Goal: Task Accomplishment & Management: Manage account settings

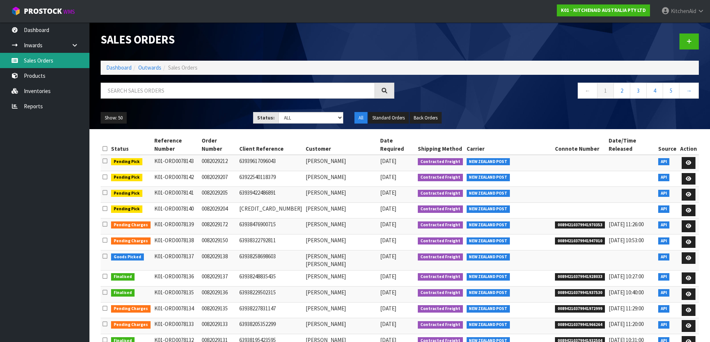
click at [47, 61] on link "Sales Orders" at bounding box center [44, 60] width 89 height 15
click at [40, 59] on link "Sales Orders" at bounding box center [44, 60] width 89 height 15
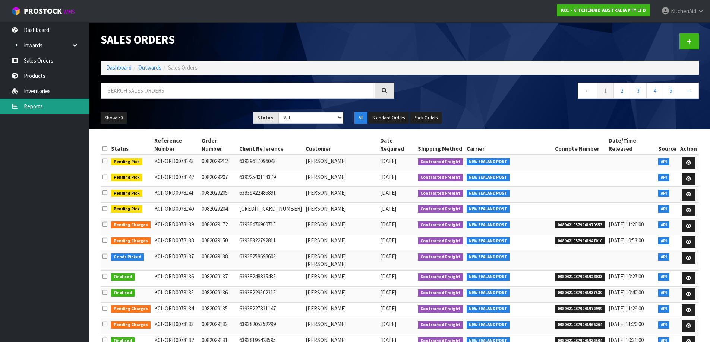
click at [31, 108] on link "Reports" at bounding box center [44, 106] width 89 height 15
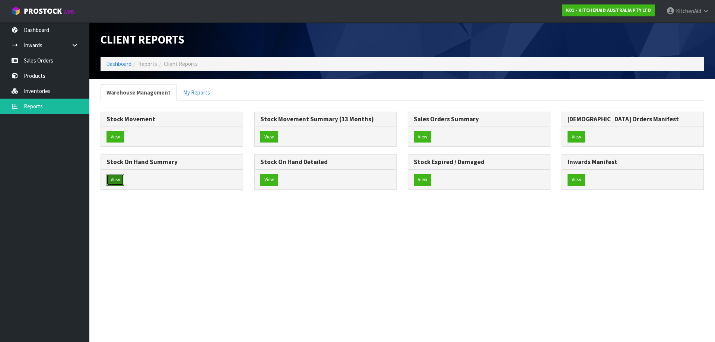
click at [117, 181] on button "View" at bounding box center [116, 180] width 18 height 12
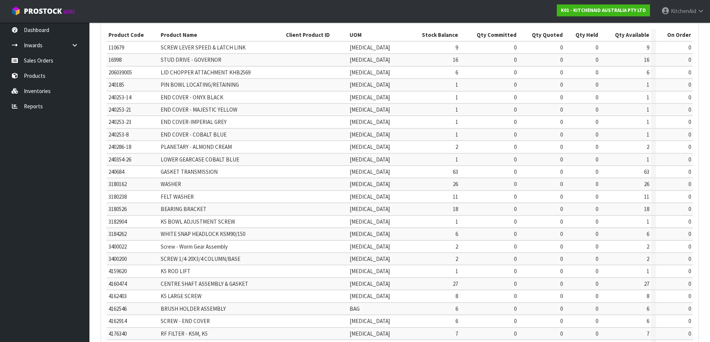
scroll to position [174, 0]
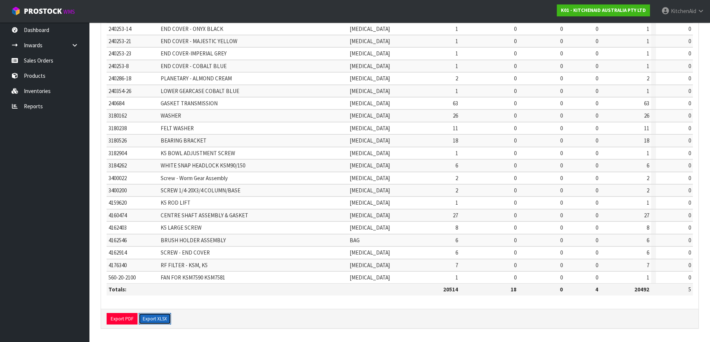
click at [153, 320] on button "Export XLSX" at bounding box center [155, 319] width 32 height 12
click at [23, 60] on link "Sales Orders" at bounding box center [44, 60] width 89 height 15
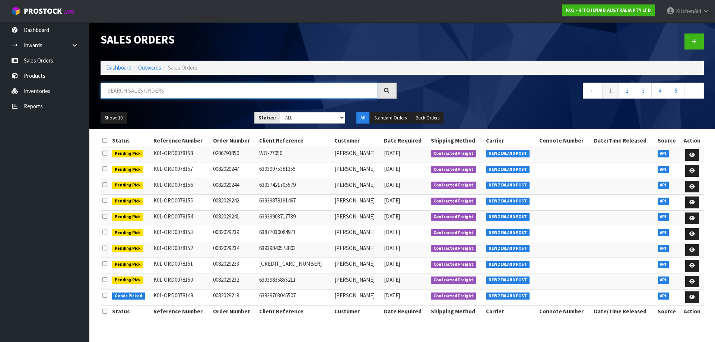
click at [200, 91] on input "text" at bounding box center [239, 91] width 277 height 16
paste input "82021283"
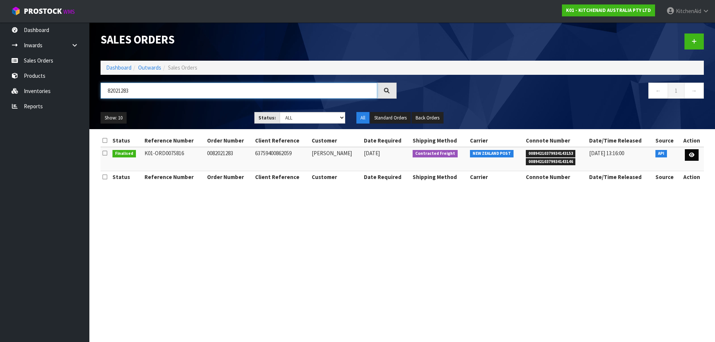
type input "82021283"
click at [689, 158] on link at bounding box center [692, 155] width 14 height 12
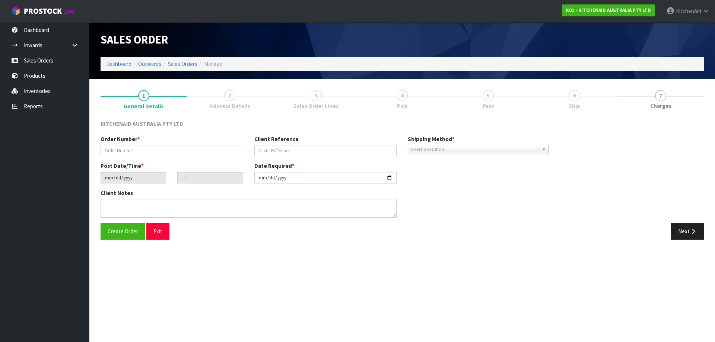
type input "0082021283"
type input "63759400862059"
type input "[DATE]"
type input "09:33:18.000"
type input "[DATE]"
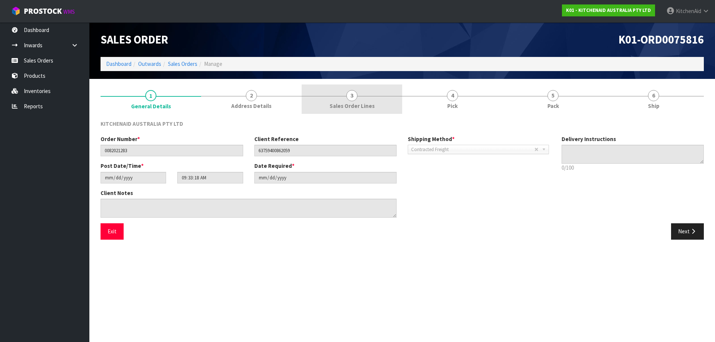
click at [366, 102] on span "Sales Order Lines" at bounding box center [352, 106] width 45 height 8
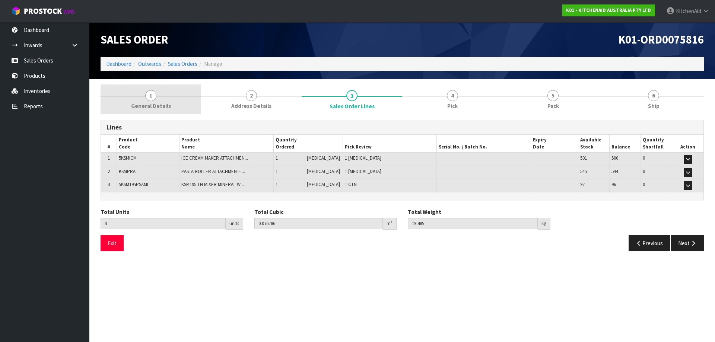
drag, startPoint x: 143, startPoint y: 104, endPoint x: 142, endPoint y: 100, distance: 3.7
click at [142, 103] on span "General Details" at bounding box center [151, 106] width 40 height 8
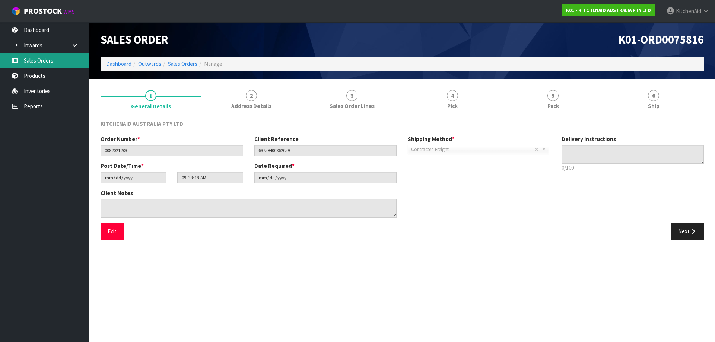
click at [39, 61] on link "Sales Orders" at bounding box center [44, 60] width 89 height 15
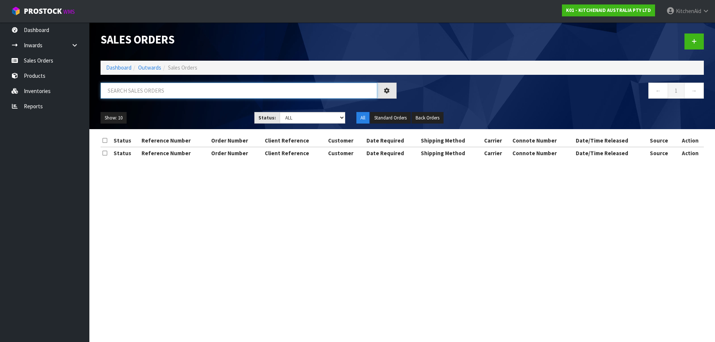
click at [214, 93] on input "text" at bounding box center [239, 91] width 277 height 16
paste input "82023791"
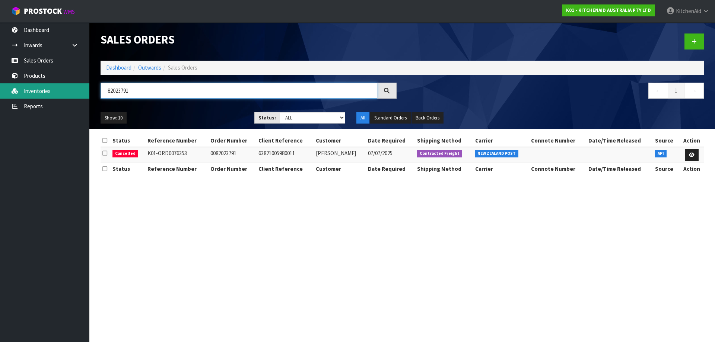
drag, startPoint x: 157, startPoint y: 89, endPoint x: 84, endPoint y: 95, distance: 72.9
click at [86, 94] on body "Toggle navigation ProStock WMS K01 - KITCHENAID AUSTRALIA PTY LTD [GEOGRAPHIC_D…" at bounding box center [357, 171] width 715 height 342
paste input "63"
type input "82026391"
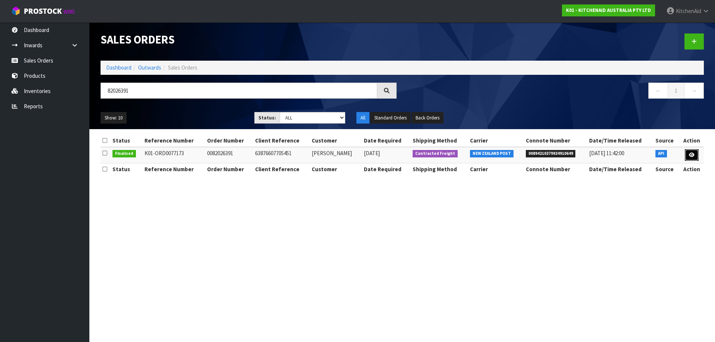
click at [693, 156] on icon at bounding box center [692, 155] width 6 height 5
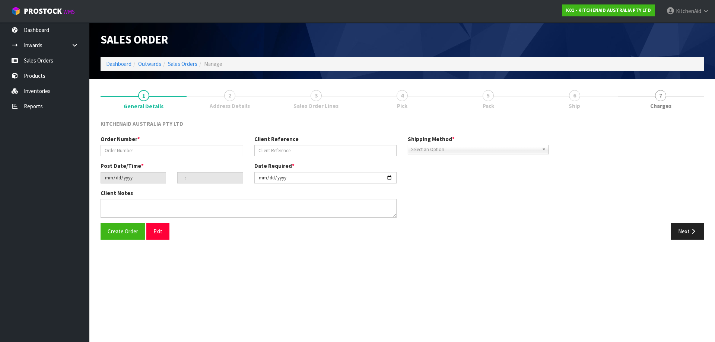
type input "0082026391"
type input "63876607705451"
type input "[DATE]"
type input "19:37:26.000"
type input "[DATE]"
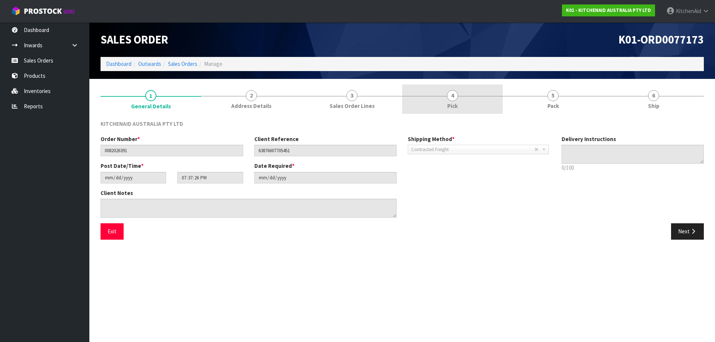
click at [444, 106] on link "4 Pick" at bounding box center [452, 99] width 101 height 29
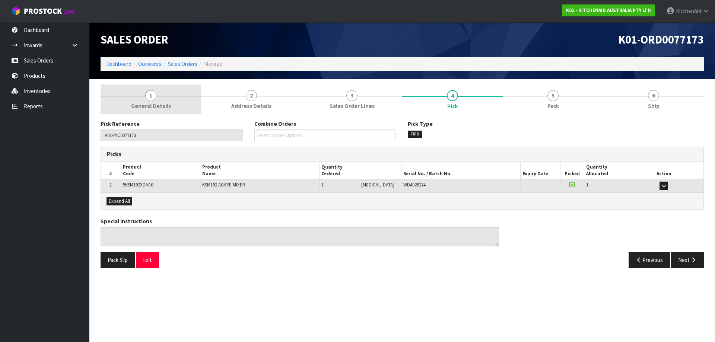
click at [162, 105] on span "General Details" at bounding box center [151, 106] width 40 height 8
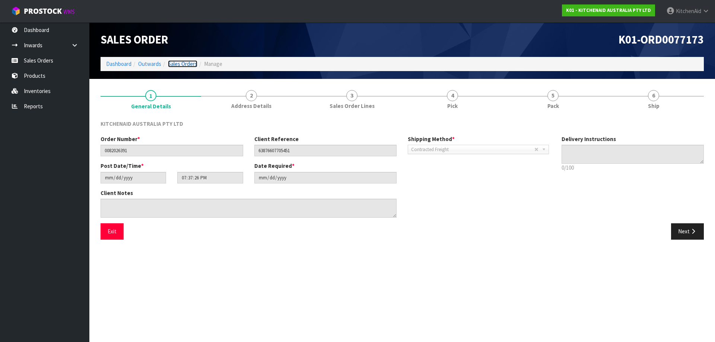
click at [185, 66] on link "Sales Orders" at bounding box center [182, 63] width 29 height 7
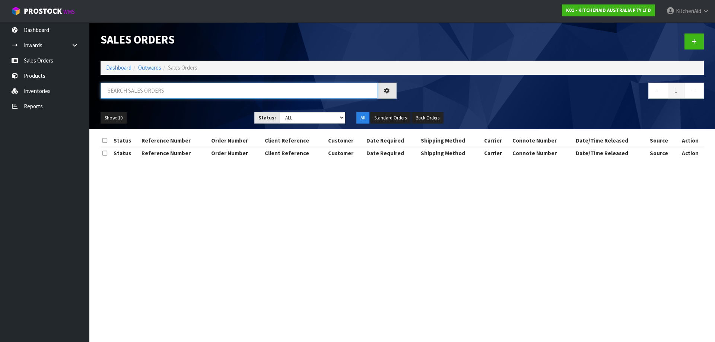
click at [166, 90] on input "text" at bounding box center [239, 91] width 277 height 16
paste input "82026700"
type input "82026700"
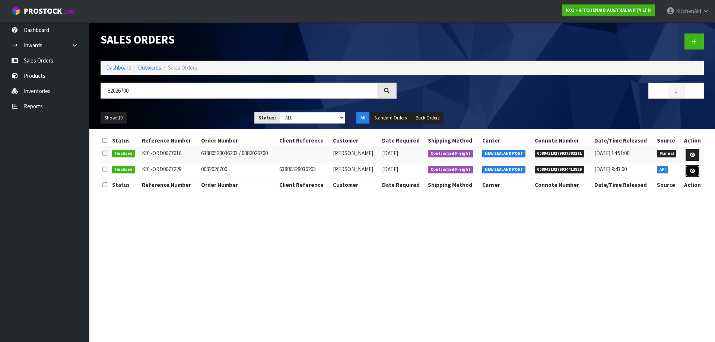
click at [691, 172] on icon at bounding box center [693, 171] width 6 height 5
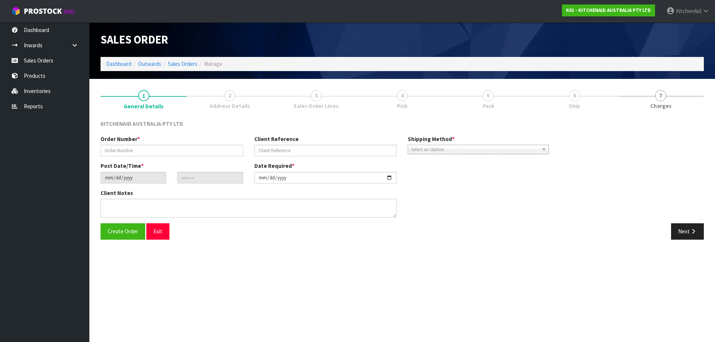
type input "0082026700"
type input "63880528036203"
type input "[DATE]"
type input "13:36:52.000"
type input "[DATE]"
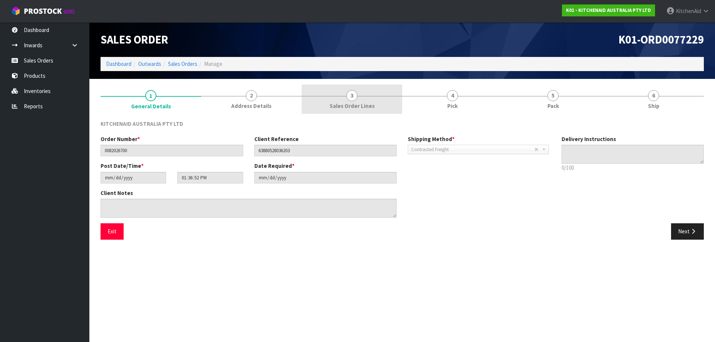
click at [355, 107] on span "Sales Order Lines" at bounding box center [352, 106] width 45 height 8
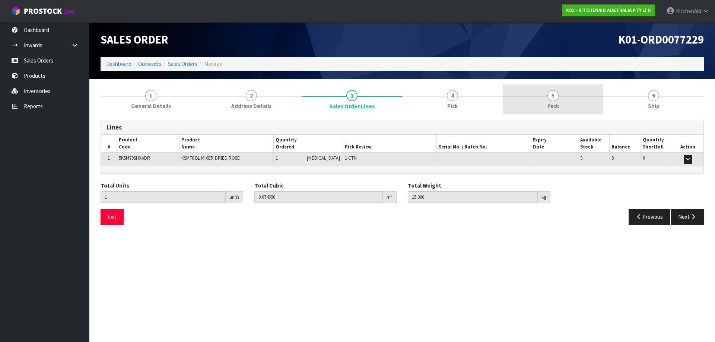
click at [568, 93] on link "5 Pack" at bounding box center [553, 99] width 101 height 29
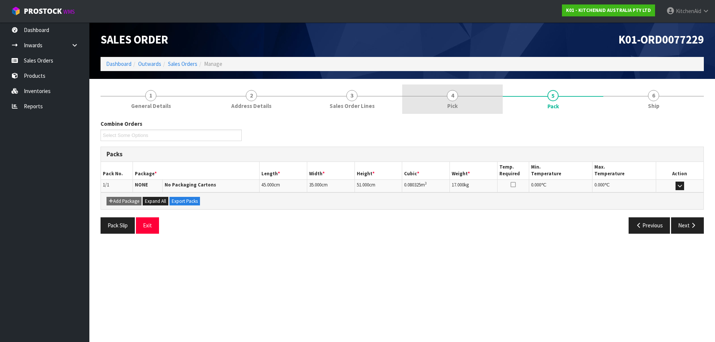
click at [472, 99] on link "4 Pick" at bounding box center [452, 99] width 101 height 29
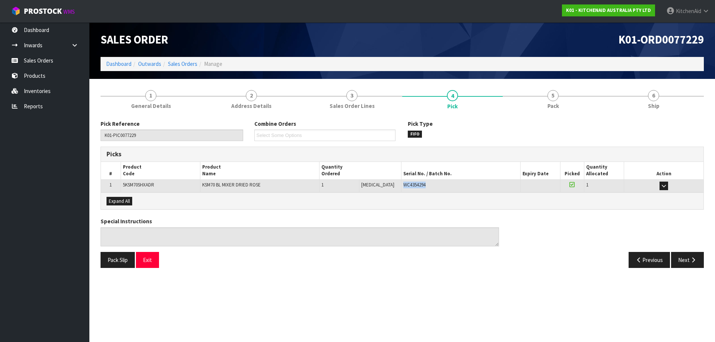
drag, startPoint x: 422, startPoint y: 182, endPoint x: 391, endPoint y: 183, distance: 30.6
click at [401, 183] on td "WC4354294" at bounding box center [460, 186] width 119 height 13
copy span "WC4354294"
click at [187, 63] on link "Sales Orders" at bounding box center [182, 63] width 29 height 7
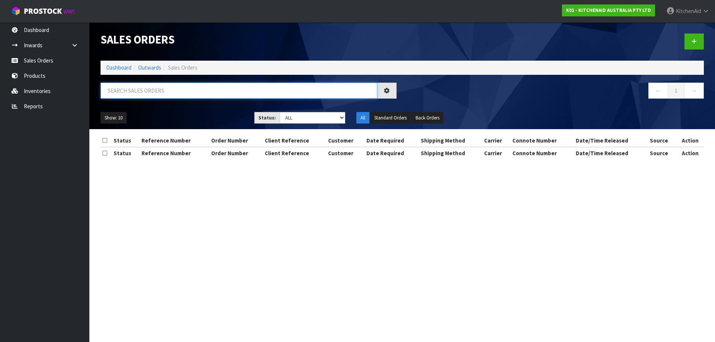
click at [248, 93] on input "text" at bounding box center [239, 91] width 277 height 16
paste input "82026713"
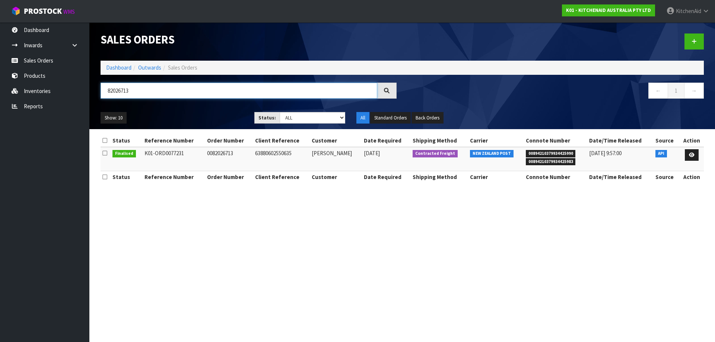
type input "82026713"
click at [689, 156] on icon at bounding box center [692, 155] width 6 height 5
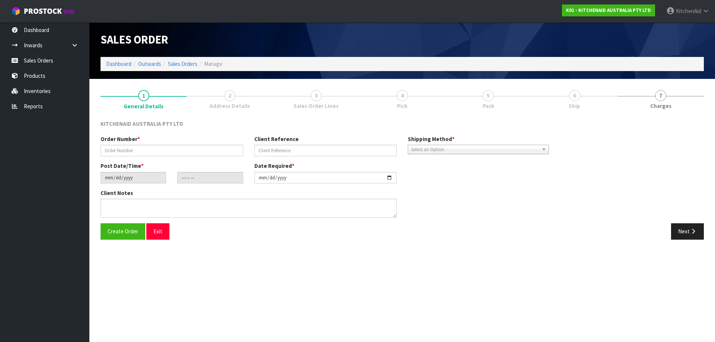
type input "0082026713"
type input "63880602550635"
type input "[DATE]"
type input "13:36:55.000"
type input "[DATE]"
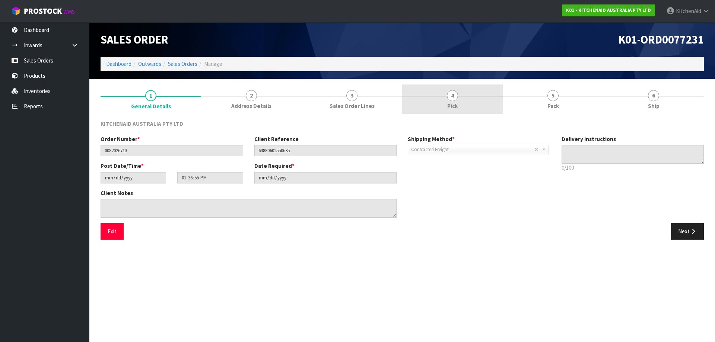
click at [446, 99] on link "4 Pick" at bounding box center [452, 99] width 101 height 29
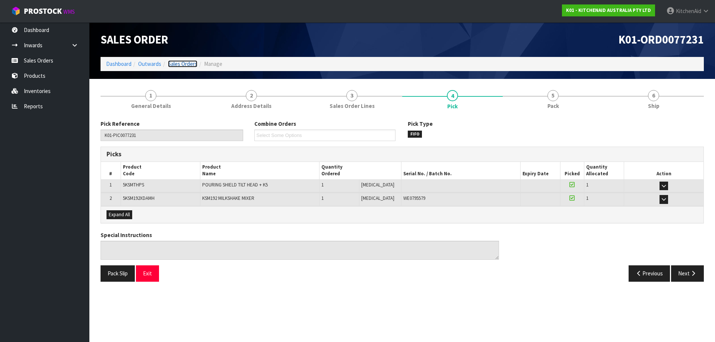
click at [180, 65] on link "Sales Orders" at bounding box center [182, 63] width 29 height 7
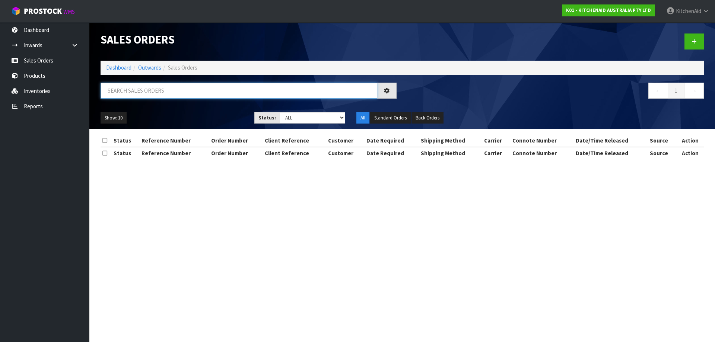
click at [198, 93] on input "text" at bounding box center [239, 91] width 277 height 16
paste input "82026861"
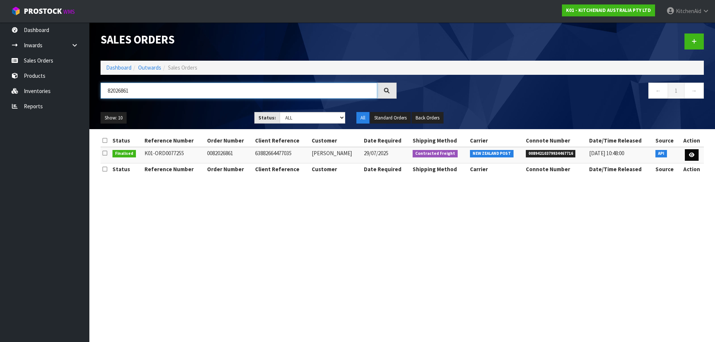
type input "82026861"
click at [694, 159] on link at bounding box center [692, 155] width 14 height 12
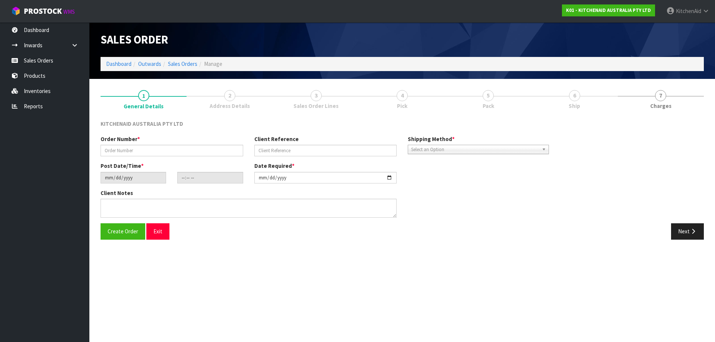
type input "0082026861"
type input "63882664477035"
type input "[DATE]"
type input "11:36:36.000"
type input "[DATE]"
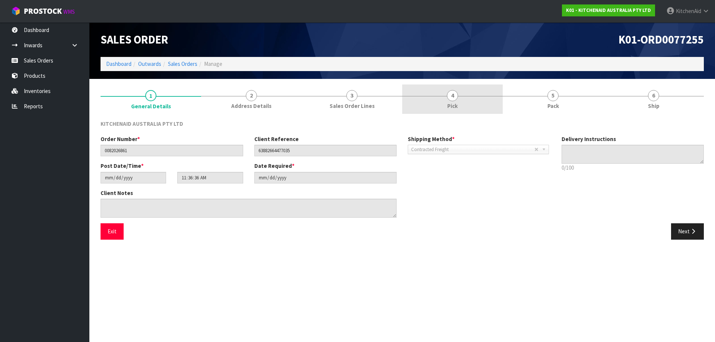
click at [450, 101] on link "4 Pick" at bounding box center [452, 99] width 101 height 29
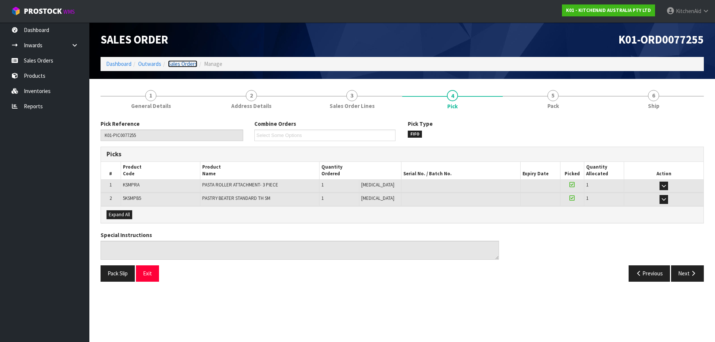
click at [184, 65] on link "Sales Orders" at bounding box center [182, 63] width 29 height 7
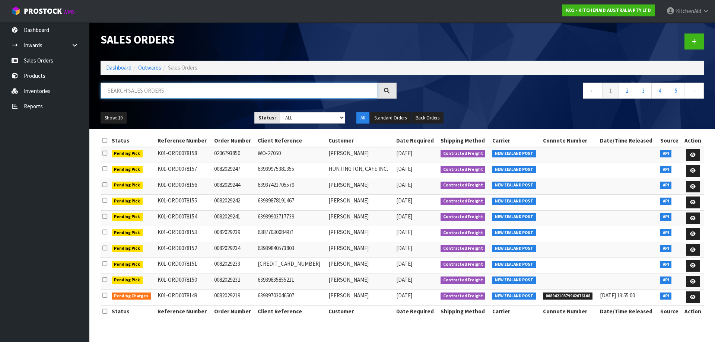
click at [218, 90] on input "text" at bounding box center [239, 91] width 277 height 16
paste input "82026876"
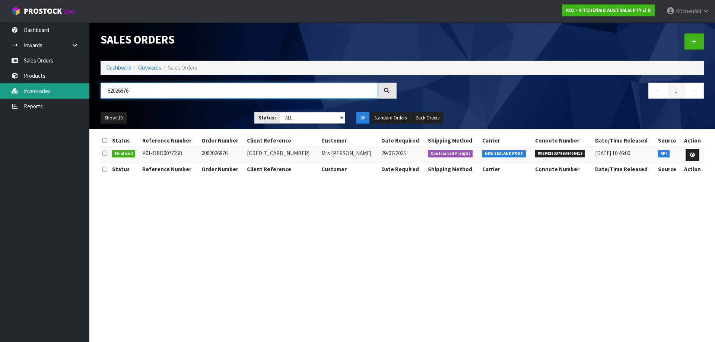
drag, startPoint x: 181, startPoint y: 91, endPoint x: 82, endPoint y: 85, distance: 100.0
click at [81, 85] on body "Toggle navigation ProStock WMS K01 - KITCHENAID AUSTRALIA PTY LTD [GEOGRAPHIC_D…" at bounding box center [357, 171] width 715 height 342
paste input "89"
type input "82026889"
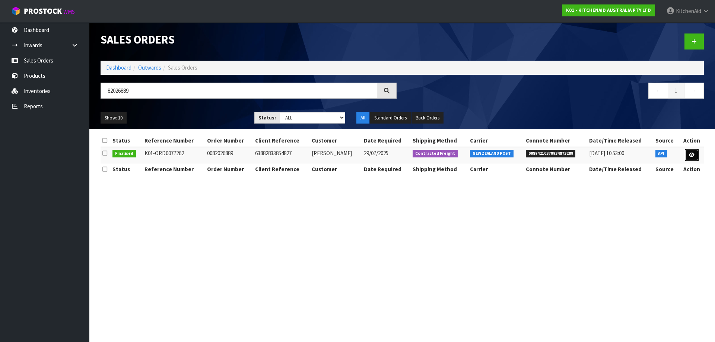
click at [694, 156] on icon at bounding box center [692, 155] width 6 height 5
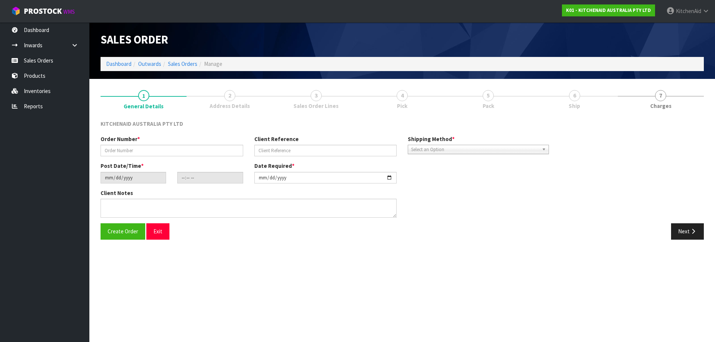
type input "0082026889"
type input "63882833854827"
type input "[DATE]"
type input "13:36:36.000"
type input "[DATE]"
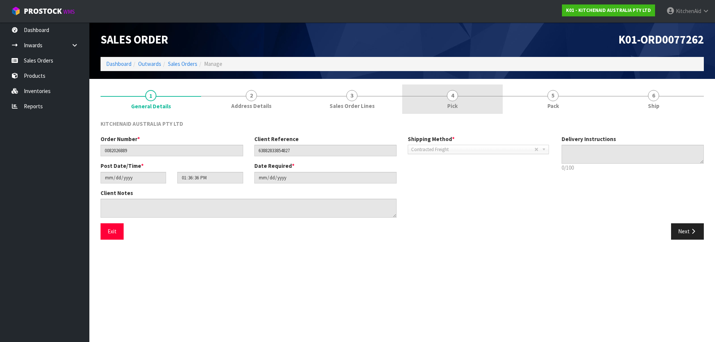
click at [462, 101] on link "4 Pick" at bounding box center [452, 99] width 101 height 29
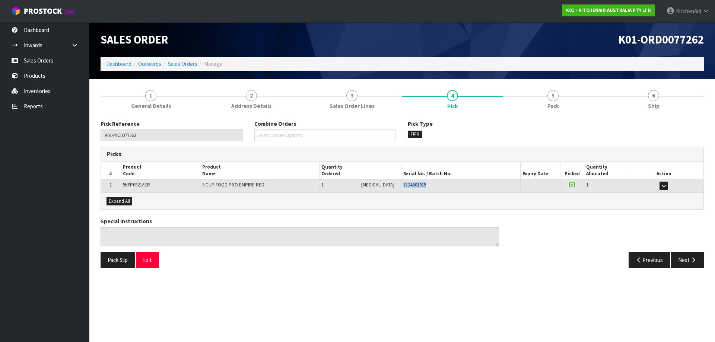
drag, startPoint x: 421, startPoint y: 186, endPoint x: 393, endPoint y: 181, distance: 28.1
click at [403, 182] on div "YJD4501915" at bounding box center [460, 185] width 115 height 7
click at [425, 186] on div "YJD4501915" at bounding box center [460, 185] width 115 height 7
drag, startPoint x: 422, startPoint y: 185, endPoint x: 392, endPoint y: 188, distance: 30.4
click at [403, 188] on div "YJD4501915" at bounding box center [460, 185] width 115 height 7
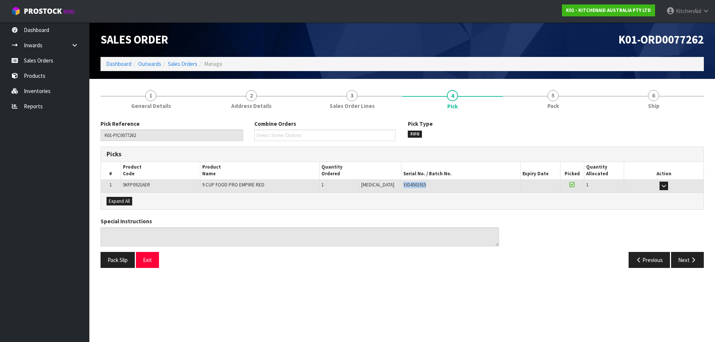
copy span "YJD4501915"
click at [184, 64] on link "Sales Orders" at bounding box center [182, 63] width 29 height 7
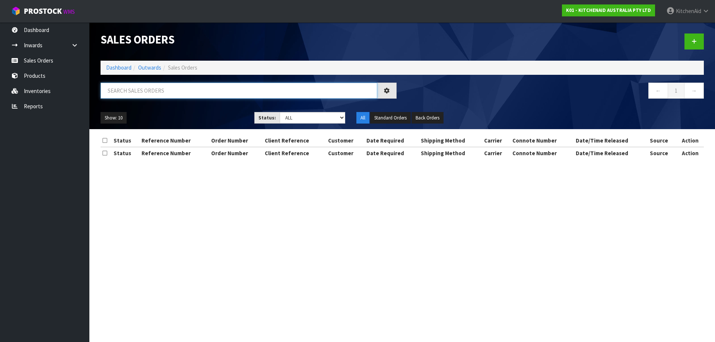
click at [199, 90] on input "text" at bounding box center [239, 91] width 277 height 16
paste input "82026905"
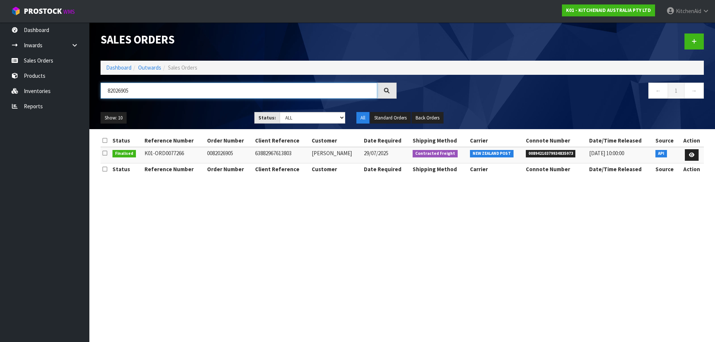
type input "82026905"
drag, startPoint x: 240, startPoint y: 155, endPoint x: 215, endPoint y: 158, distance: 24.4
click at [215, 158] on td "0082026905" at bounding box center [229, 155] width 48 height 16
click at [694, 158] on link at bounding box center [692, 155] width 14 height 12
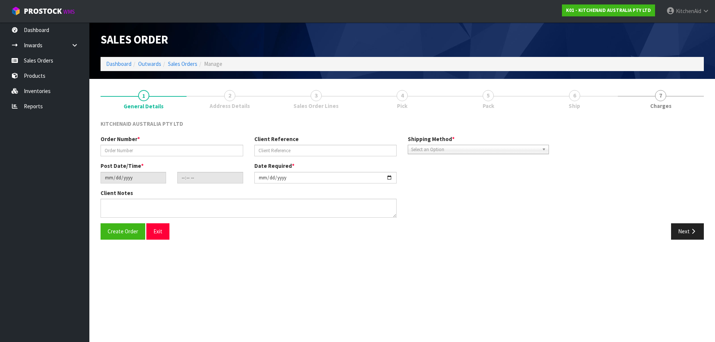
type input "0082026905"
type input "63882967613803"
type input "[DATE]"
type input "13:36:43.000"
type input "[DATE]"
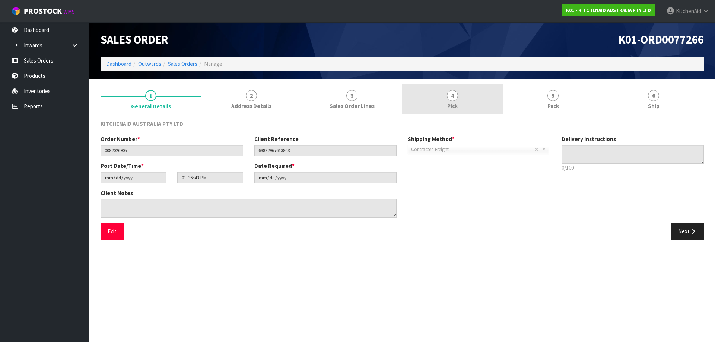
click at [474, 96] on div at bounding box center [452, 96] width 101 height 0
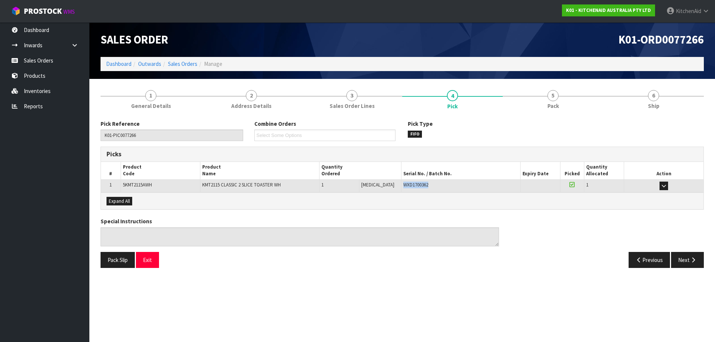
drag, startPoint x: 423, startPoint y: 182, endPoint x: 392, endPoint y: 180, distance: 31.0
click at [401, 180] on td "WXD1700362" at bounding box center [460, 186] width 119 height 13
copy span "WXD1700362"
click at [191, 64] on link "Sales Orders" at bounding box center [182, 63] width 29 height 7
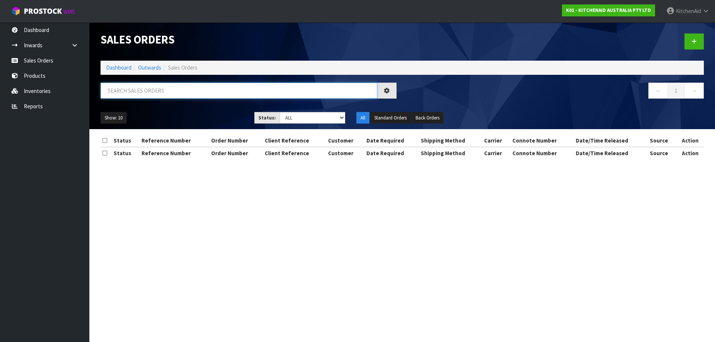
click at [247, 92] on input "text" at bounding box center [239, 91] width 277 height 16
paste input "82026925"
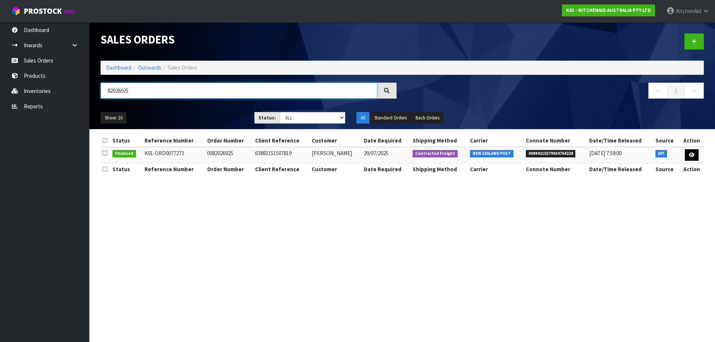
type input "82026925"
click at [697, 155] on link at bounding box center [692, 155] width 14 height 12
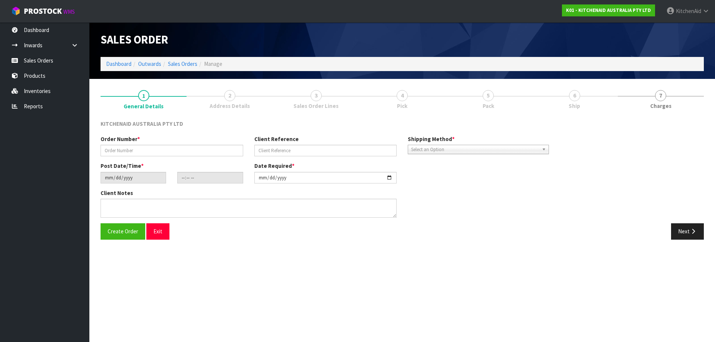
type input "0082026925"
type input "63883151507819"
type input "[DATE]"
type input "15:37:13.000"
type input "[DATE]"
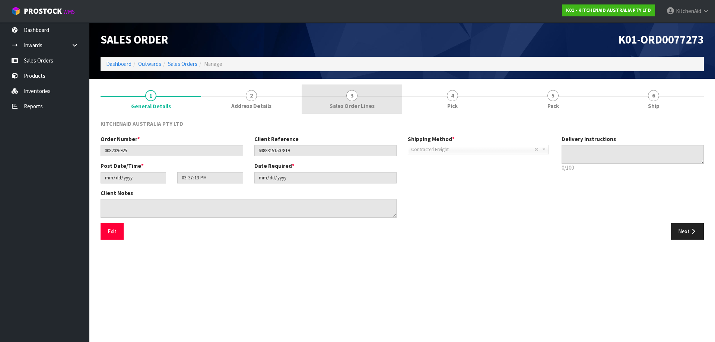
click at [373, 105] on span "Sales Order Lines" at bounding box center [352, 106] width 45 height 8
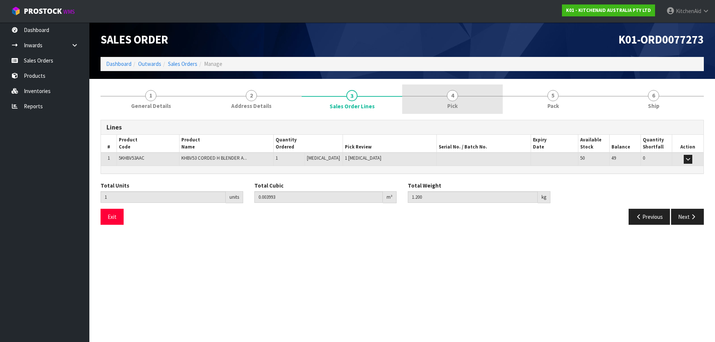
click at [464, 103] on link "4 Pick" at bounding box center [452, 99] width 101 height 29
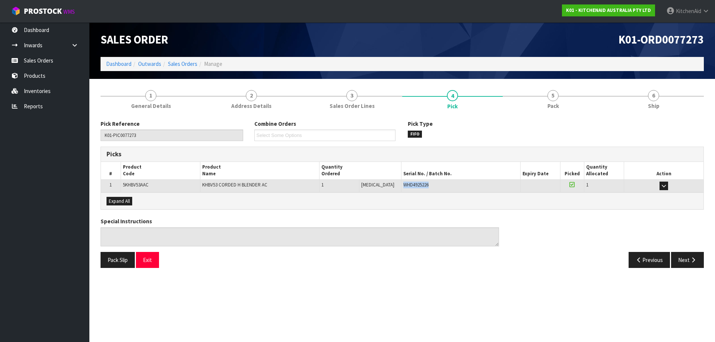
drag, startPoint x: 437, startPoint y: 185, endPoint x: 391, endPoint y: 185, distance: 46.2
click at [401, 185] on td "WHD4925226" at bounding box center [460, 186] width 119 height 13
copy span "WHD4925226"
click at [187, 63] on link "Sales Orders" at bounding box center [182, 63] width 29 height 7
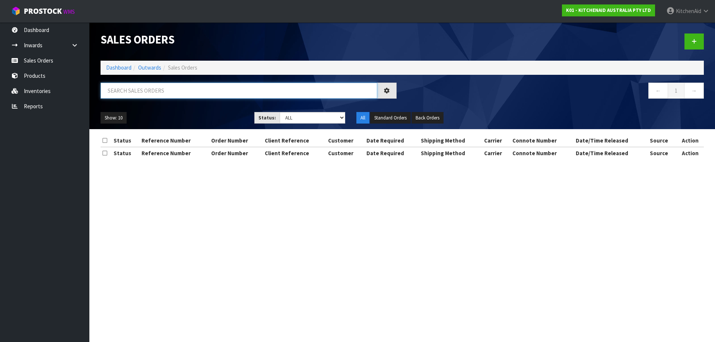
click at [215, 89] on input "text" at bounding box center [239, 91] width 277 height 16
paste input "82026977"
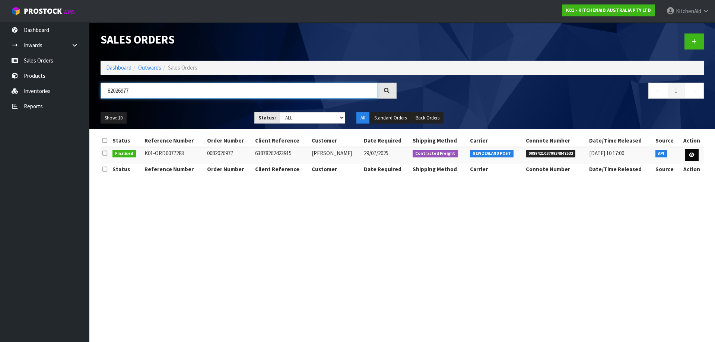
type input "82026977"
click at [693, 159] on link at bounding box center [692, 155] width 14 height 12
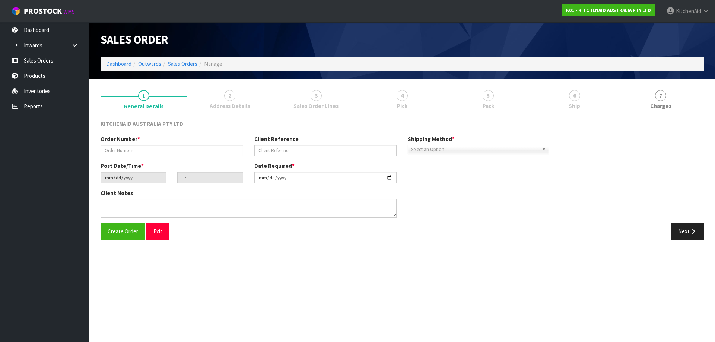
type input "0082026977"
type input "63878262423915"
type input "[DATE]"
type input "19:36:47.000"
type input "[DATE]"
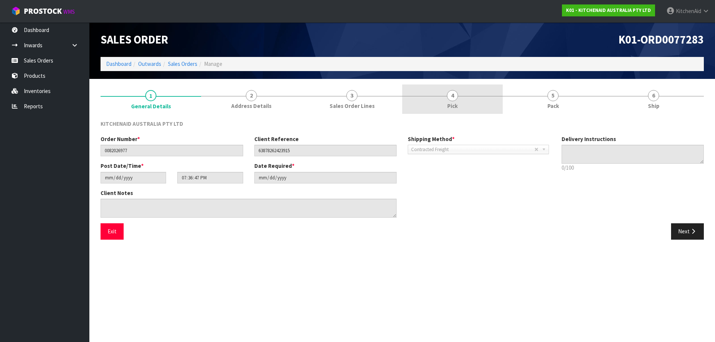
click at [460, 101] on link "4 Pick" at bounding box center [452, 99] width 101 height 29
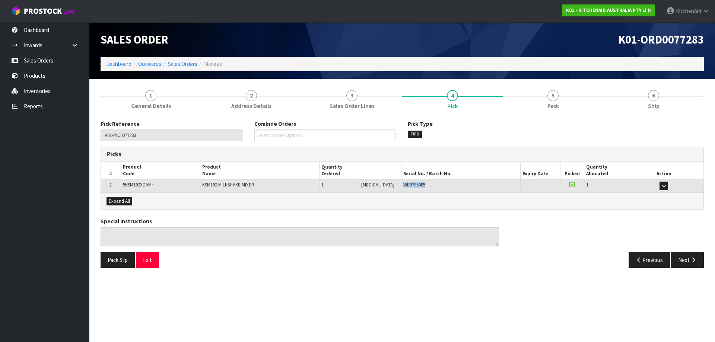
drag, startPoint x: 434, startPoint y: 190, endPoint x: 392, endPoint y: 188, distance: 42.2
click at [401, 188] on td "WE0795085" at bounding box center [460, 186] width 119 height 13
copy span "WE0795085"
click at [188, 63] on link "Sales Orders" at bounding box center [182, 63] width 29 height 7
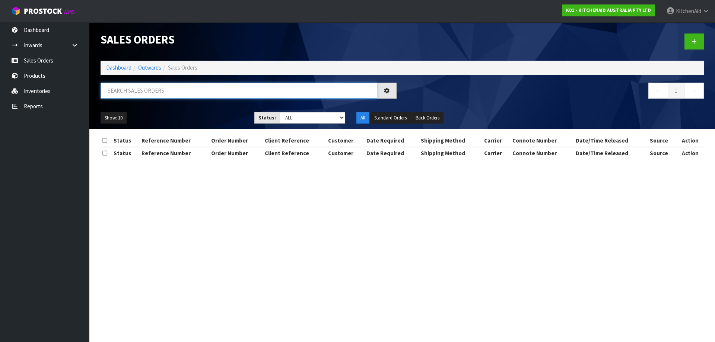
click at [238, 91] on input "text" at bounding box center [239, 91] width 277 height 16
paste input "82027005"
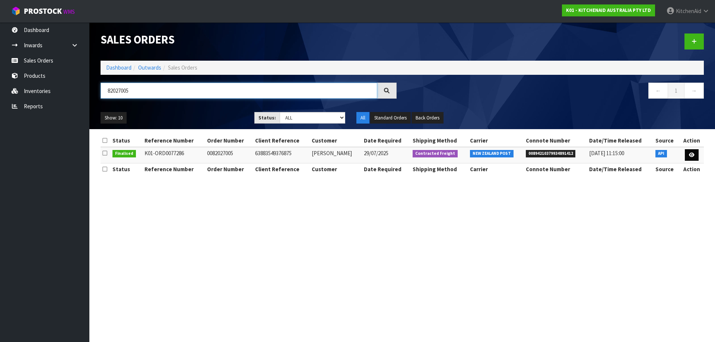
type input "82027005"
click at [695, 155] on link at bounding box center [692, 155] width 14 height 12
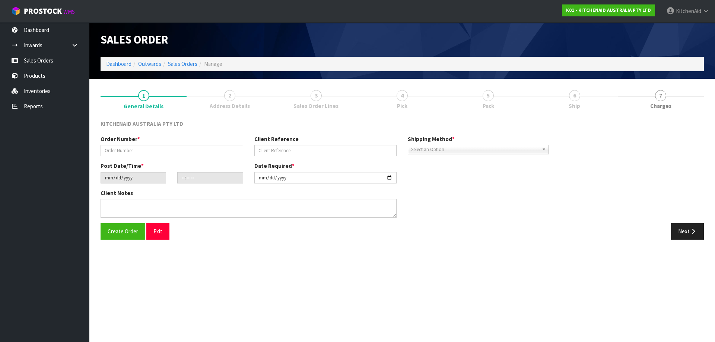
type input "0082027005"
type input "63883549376875"
type input "[DATE]"
type input "19:36:51.000"
type input "[DATE]"
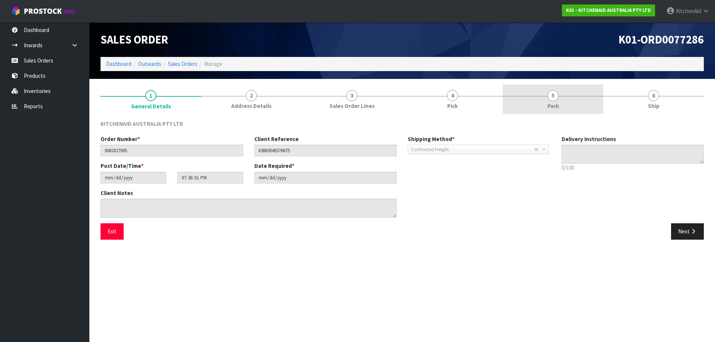
click at [559, 102] on link "5 Pack" at bounding box center [553, 99] width 101 height 29
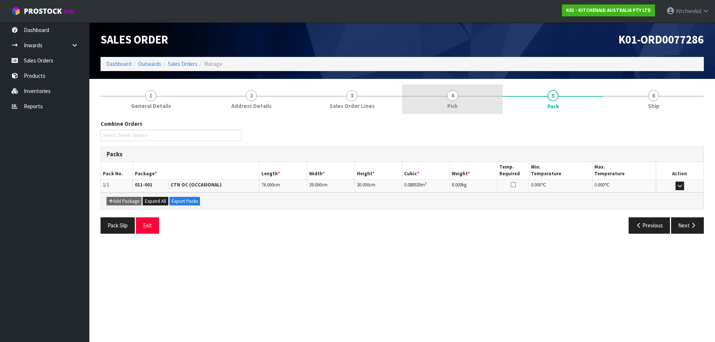
click at [477, 101] on link "4 Pick" at bounding box center [452, 99] width 101 height 29
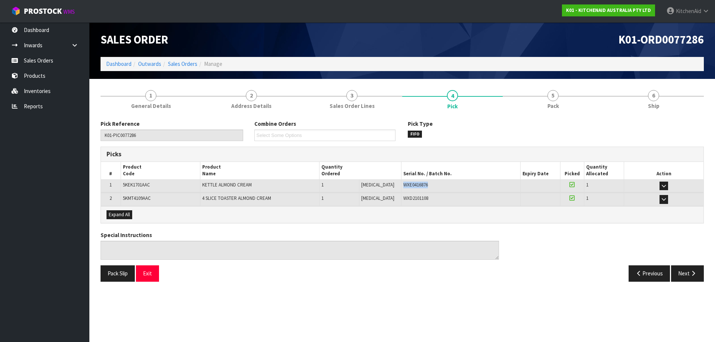
drag, startPoint x: 409, startPoint y: 183, endPoint x: 394, endPoint y: 181, distance: 15.7
click at [403, 182] on div "WXE0416876" at bounding box center [460, 185] width 115 height 7
copy span "WXE0416876"
drag, startPoint x: 425, startPoint y: 197, endPoint x: 394, endPoint y: 197, distance: 30.9
click at [403, 197] on div "WXD2101108" at bounding box center [460, 198] width 115 height 7
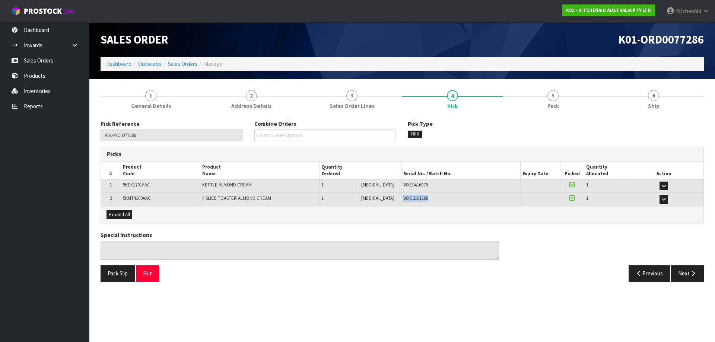
copy span "WXD2101108"
click at [183, 63] on link "Sales Orders" at bounding box center [182, 63] width 29 height 7
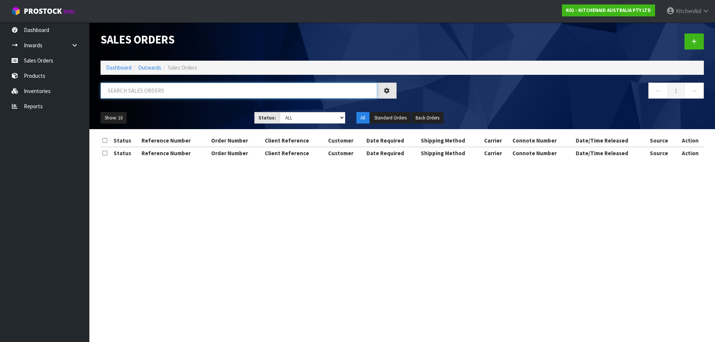
click at [190, 93] on input "text" at bounding box center [239, 91] width 277 height 16
paste input "82793387"
drag, startPoint x: 140, startPoint y: 93, endPoint x: 79, endPoint y: 91, distance: 61.1
click at [79, 91] on body "Toggle navigation ProStock WMS K01 - KITCHENAID AUSTRALIA PTY LTD [GEOGRAPHIC_D…" at bounding box center [357, 171] width 715 height 342
paste input "027009"
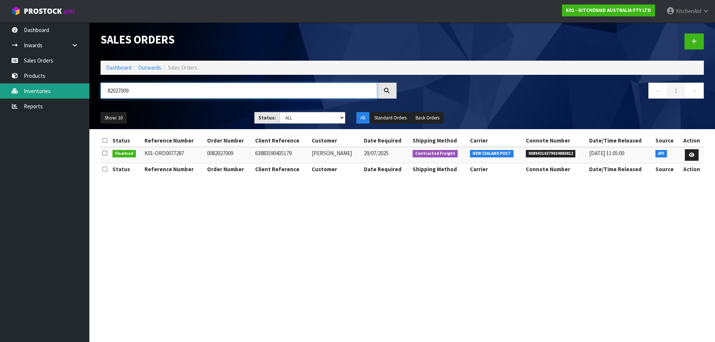
drag, startPoint x: 102, startPoint y: 89, endPoint x: 63, endPoint y: 85, distance: 39.3
click at [63, 87] on body "Toggle navigation ProStock WMS K01 - KITCHENAID AUSTRALIA PTY LTD [GEOGRAPHIC_D…" at bounding box center [357, 171] width 715 height 342
paste input "28"
type input "82027028"
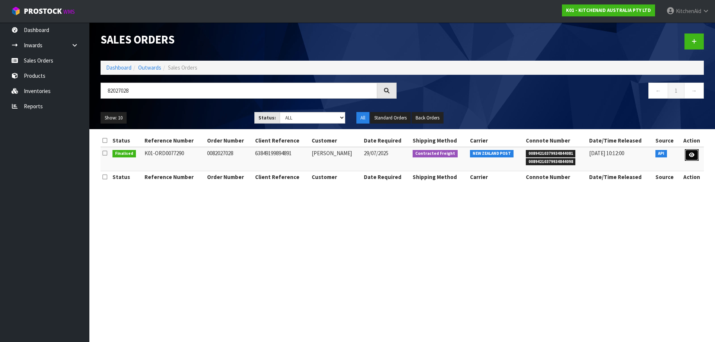
click at [689, 157] on icon at bounding box center [692, 155] width 6 height 5
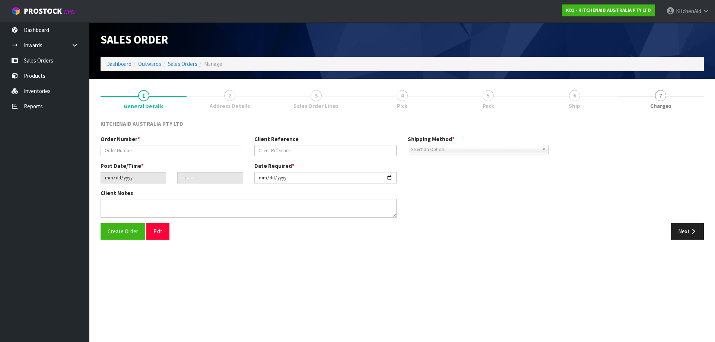
type input "0082027028"
type input "63849199894891"
type input "[DATE]"
type input "23:36:26.000"
type input "[DATE]"
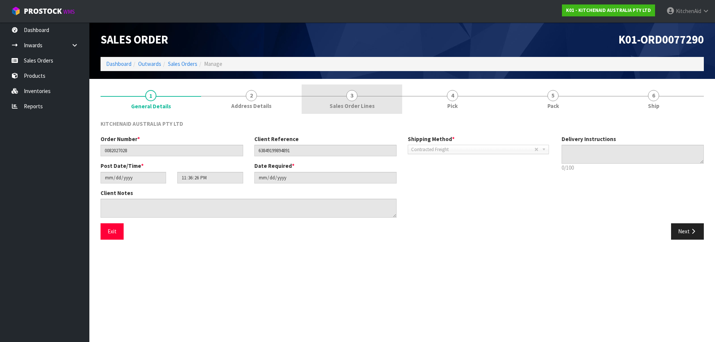
click at [360, 101] on link "3 Sales Order Lines" at bounding box center [352, 99] width 101 height 29
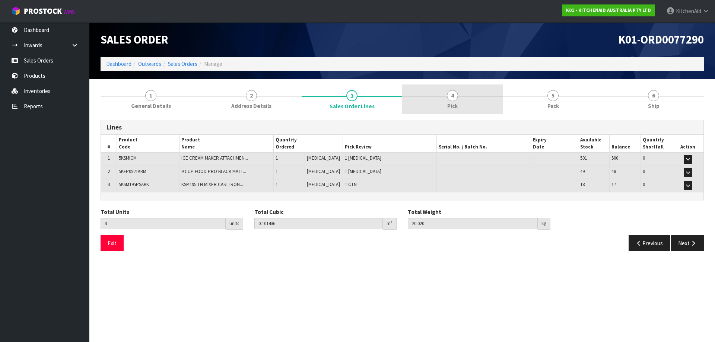
click at [457, 96] on span "4" at bounding box center [452, 95] width 11 height 11
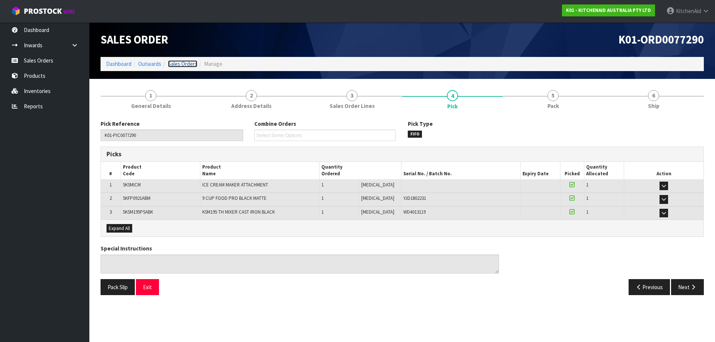
click at [179, 61] on link "Sales Orders" at bounding box center [182, 63] width 29 height 7
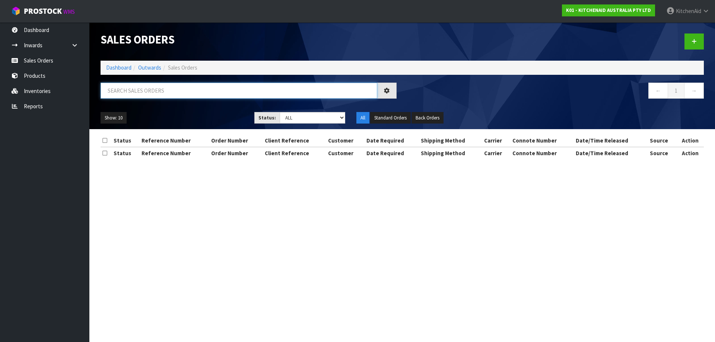
click at [161, 86] on input "text" at bounding box center [239, 91] width 277 height 16
paste input "82027039"
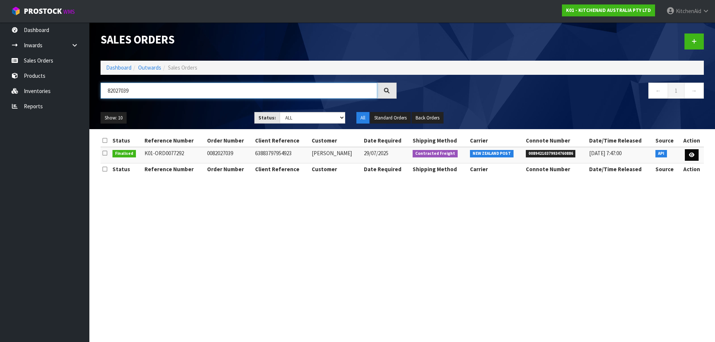
type input "82027039"
click at [695, 158] on link at bounding box center [692, 155] width 14 height 12
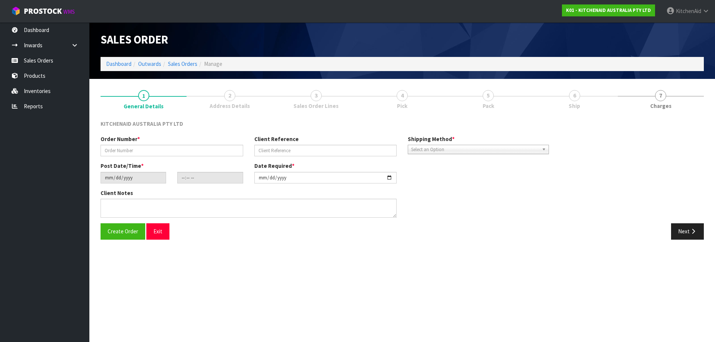
type input "0082027039"
type input "63883797954923"
type input "[DATE]"
type input "23:36:30.000"
type input "[DATE]"
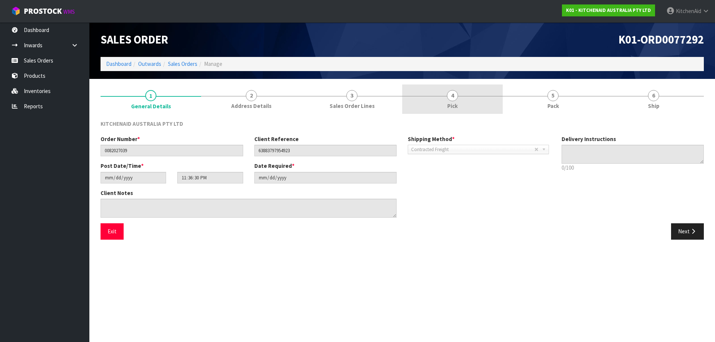
click at [456, 101] on link "4 Pick" at bounding box center [452, 99] width 101 height 29
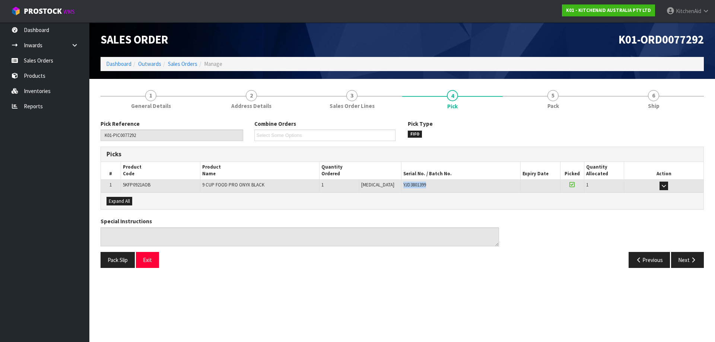
drag, startPoint x: 441, startPoint y: 185, endPoint x: 391, endPoint y: 190, distance: 50.1
click at [401, 190] on td "YJD3801399" at bounding box center [460, 186] width 119 height 13
copy span "YJD3801399"
click at [184, 68] on li "Sales Orders" at bounding box center [179, 64] width 36 height 8
click at [184, 67] on link "Sales Orders" at bounding box center [182, 63] width 29 height 7
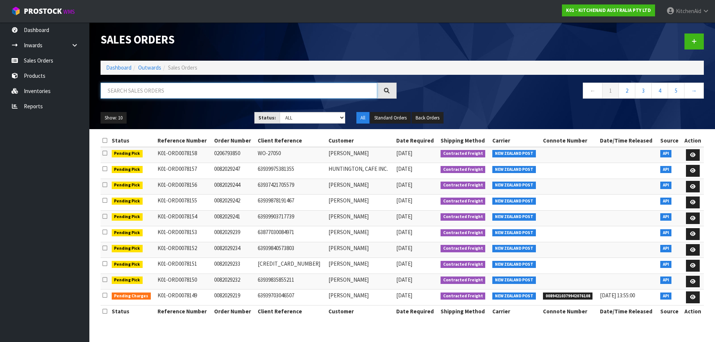
click at [156, 94] on input "text" at bounding box center [239, 91] width 277 height 16
paste input "82027095"
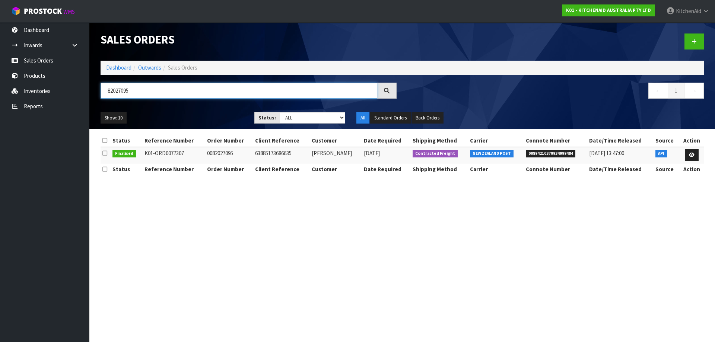
type input "82027095"
click at [694, 155] on icon at bounding box center [692, 155] width 6 height 5
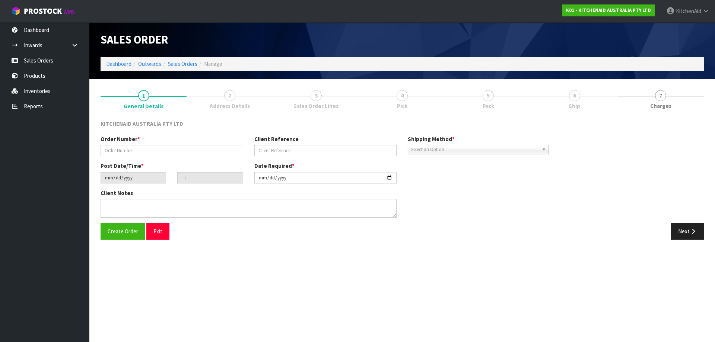
click at [410, 100] on link "4 Pick" at bounding box center [402, 99] width 86 height 29
type input "0082027095"
type input "63885173686635"
type input "[DATE]"
type input "13:36:02.000"
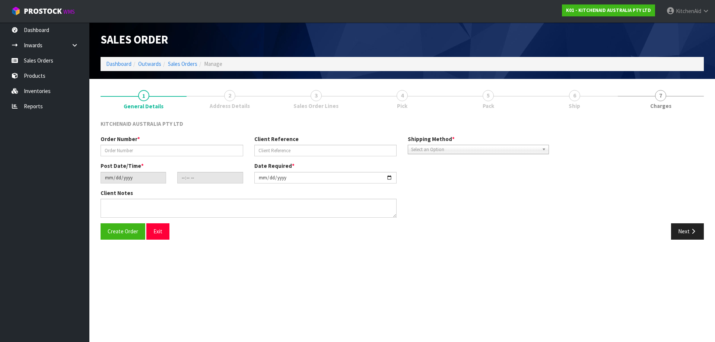
type input "[DATE]"
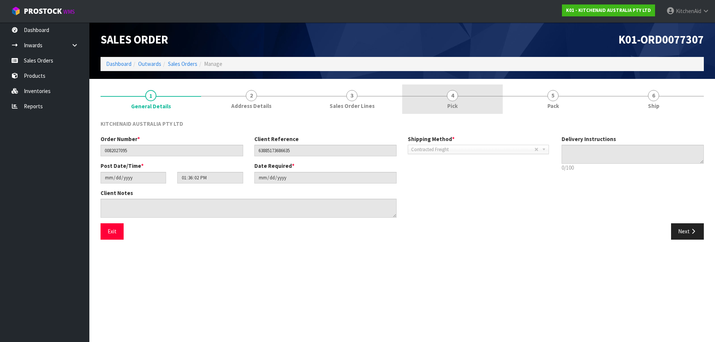
click at [447, 99] on link "4 Pick" at bounding box center [452, 99] width 101 height 29
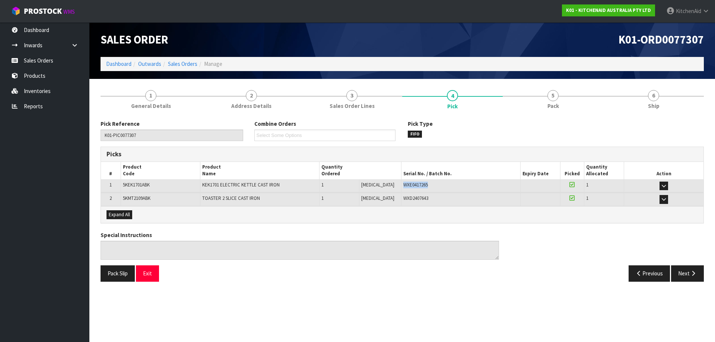
drag, startPoint x: 423, startPoint y: 185, endPoint x: 391, endPoint y: 187, distance: 31.7
click at [401, 187] on td "WXE0417265" at bounding box center [460, 186] width 119 height 13
copy span "WXE0417265"
click at [186, 65] on link "Sales Orders" at bounding box center [182, 63] width 29 height 7
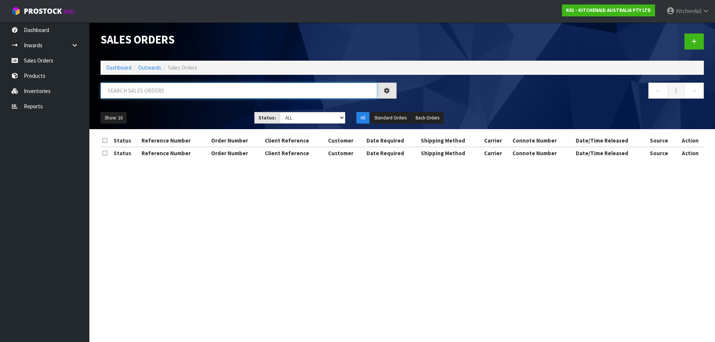
click at [174, 93] on input "text" at bounding box center [239, 91] width 277 height 16
paste input "82027097"
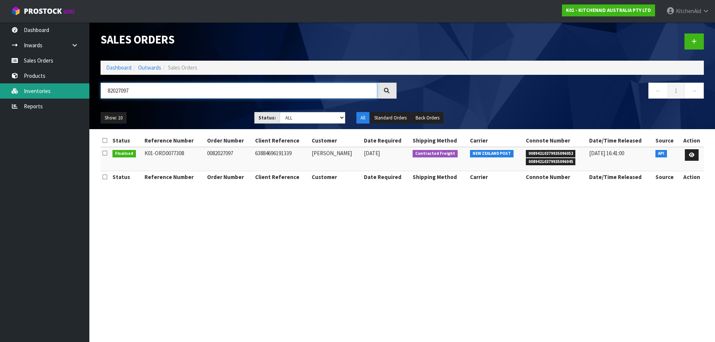
drag, startPoint x: 139, startPoint y: 86, endPoint x: 17, endPoint y: 93, distance: 121.6
click at [29, 95] on body "Toggle navigation ProStock WMS K01 - KITCHENAID AUSTRALIA PTY LTD [GEOGRAPHIC_D…" at bounding box center [357, 171] width 715 height 342
paste input "8"
type input "82027098"
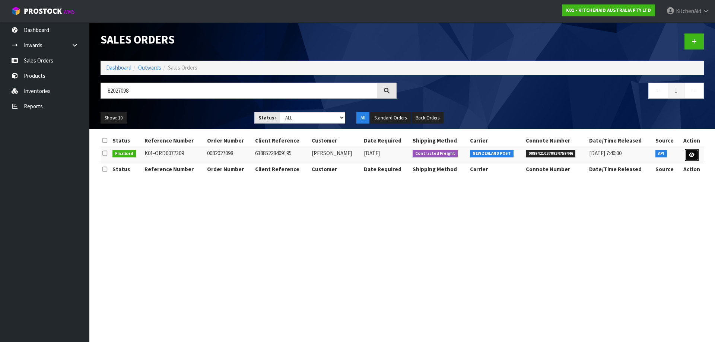
click at [690, 157] on icon at bounding box center [692, 155] width 6 height 5
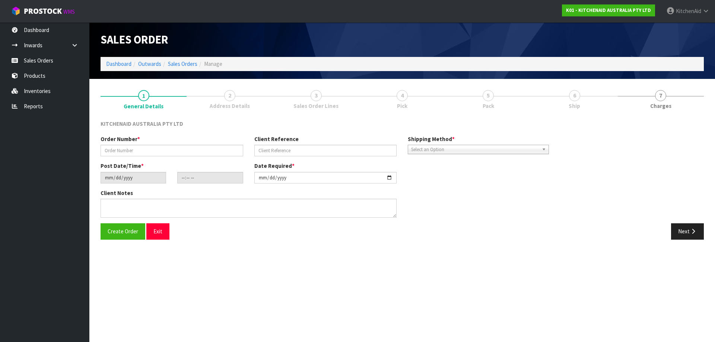
drag, startPoint x: 477, startPoint y: 101, endPoint x: 481, endPoint y: 101, distance: 4.1
click at [478, 100] on link "5 Pack" at bounding box center [488, 99] width 86 height 29
type input "0082027098"
type input "63885228409195"
type input "[DATE]"
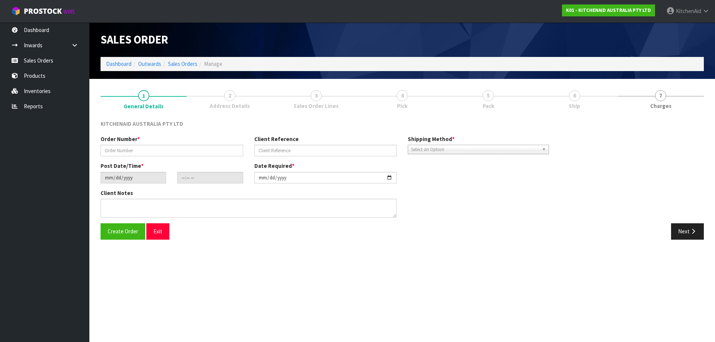
type input "13:36:06.000"
type input "[DATE]"
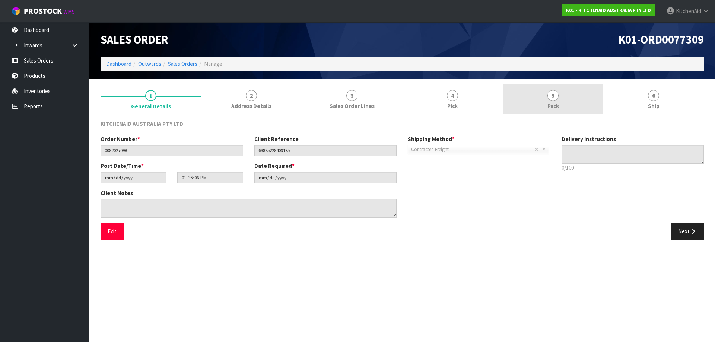
click at [545, 104] on link "5 Pack" at bounding box center [553, 99] width 101 height 29
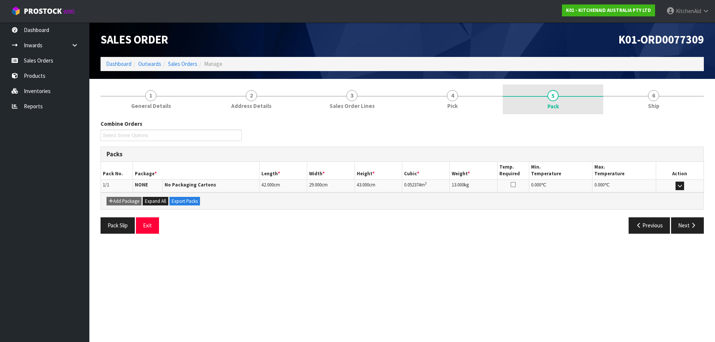
click at [558, 102] on link "5 Pack" at bounding box center [553, 100] width 101 height 30
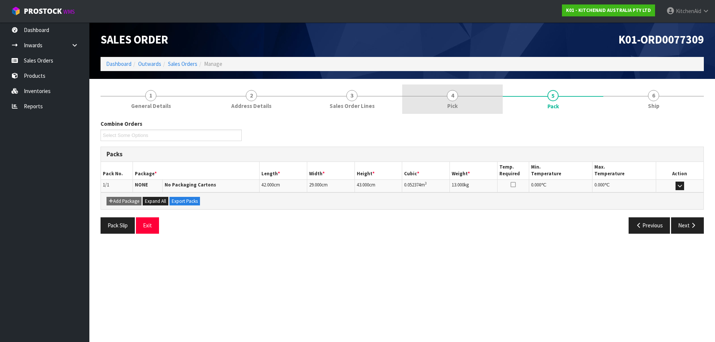
click at [464, 100] on link "4 Pick" at bounding box center [452, 99] width 101 height 29
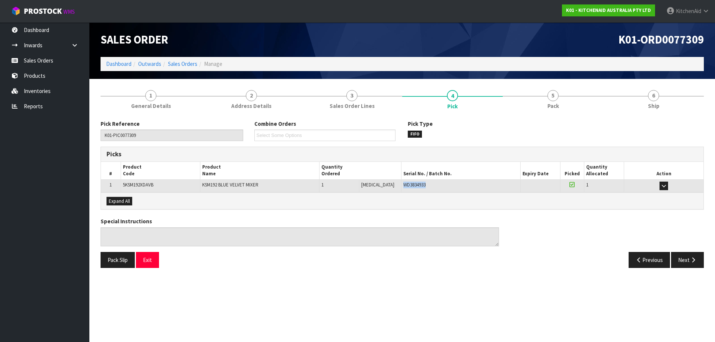
drag, startPoint x: 421, startPoint y: 187, endPoint x: 390, endPoint y: 191, distance: 31.1
click at [401, 191] on td "WD3834933" at bounding box center [460, 186] width 119 height 13
copy span "WD3834933"
click at [190, 63] on link "Sales Orders" at bounding box center [182, 63] width 29 height 7
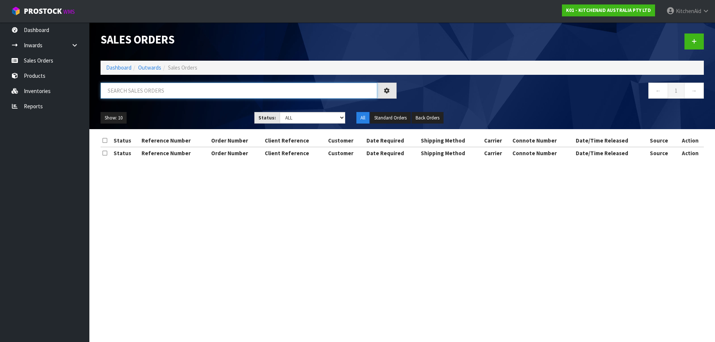
click at [230, 91] on input "text" at bounding box center [239, 91] width 277 height 16
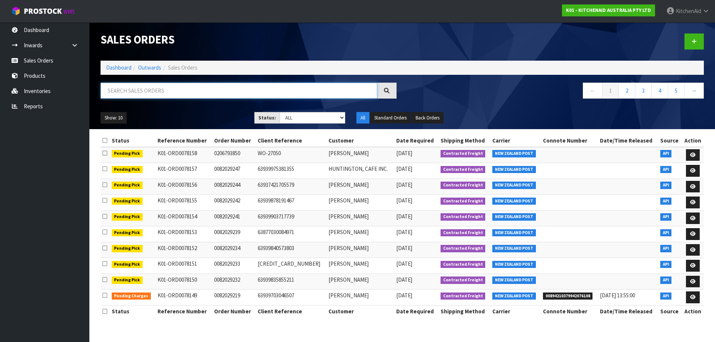
paste input "82027101"
type input "82027101"
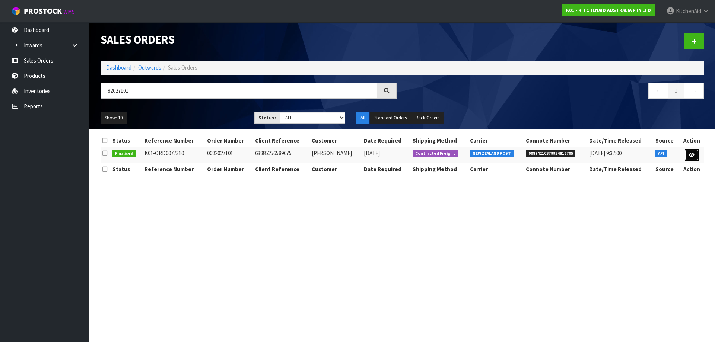
click at [694, 159] on link at bounding box center [692, 155] width 14 height 12
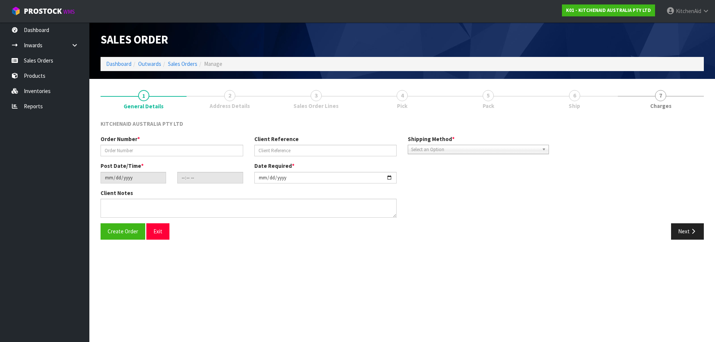
type input "0082027101"
type input "63885256589675"
type input "[DATE]"
type input "13:36:08.000"
type input "[DATE]"
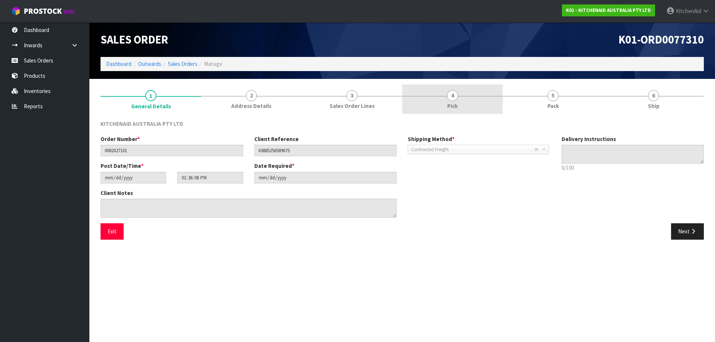
click at [452, 105] on span "Pick" at bounding box center [452, 106] width 10 height 8
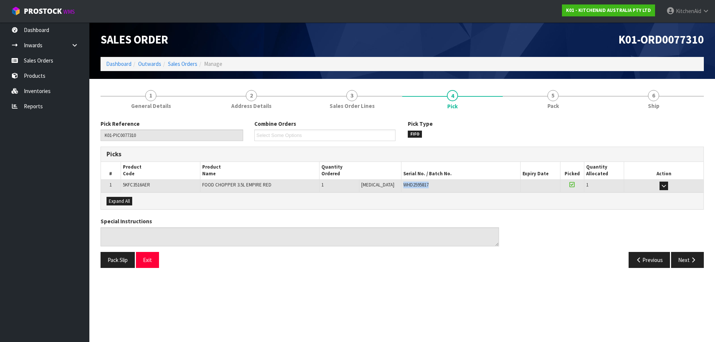
drag, startPoint x: 431, startPoint y: 188, endPoint x: 393, endPoint y: 187, distance: 38.0
click at [401, 187] on td "WHD2595817" at bounding box center [460, 186] width 119 height 13
click at [187, 66] on link "Sales Orders" at bounding box center [182, 63] width 29 height 7
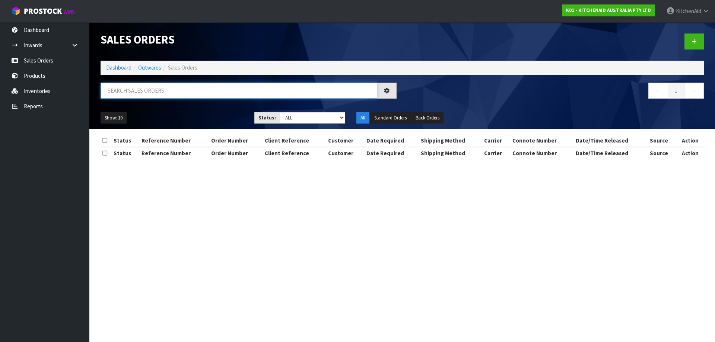
click at [286, 89] on input "text" at bounding box center [239, 91] width 277 height 16
paste input "82027122"
type input "82027122"
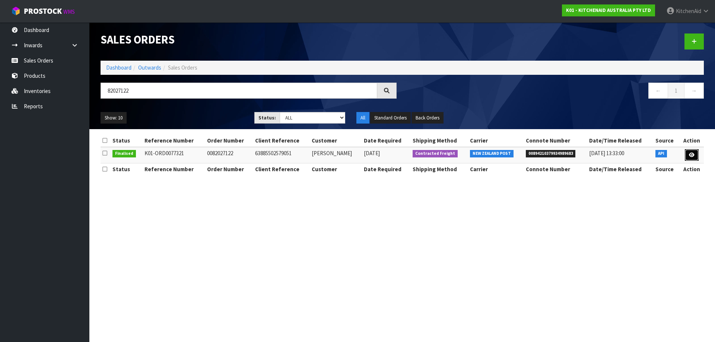
click at [689, 157] on link at bounding box center [692, 155] width 14 height 12
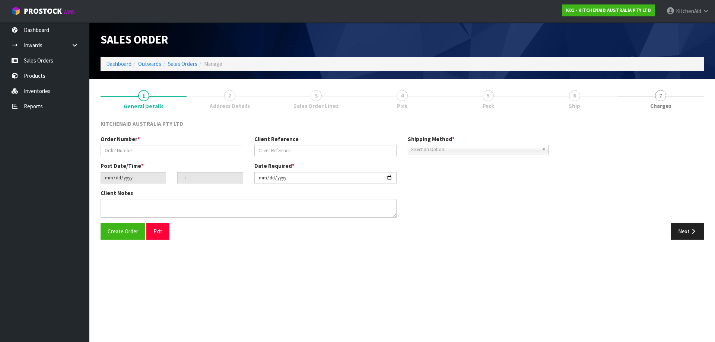
type input "0082027122"
type input "63885502579051"
type input "[DATE]"
type input "15:35:19.000"
type input "[DATE]"
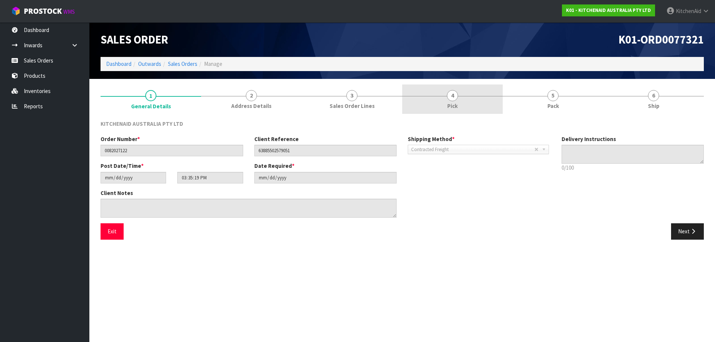
click at [469, 101] on link "4 Pick" at bounding box center [452, 99] width 101 height 29
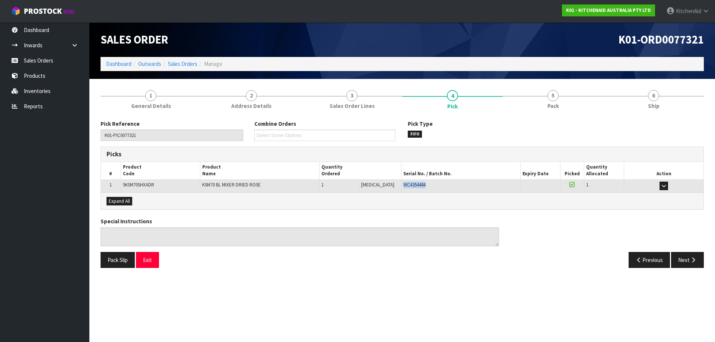
drag, startPoint x: 403, startPoint y: 184, endPoint x: 393, endPoint y: 185, distance: 10.5
click at [403, 185] on div "WC4354484" at bounding box center [460, 185] width 115 height 7
click at [182, 66] on link "Sales Orders" at bounding box center [182, 63] width 29 height 7
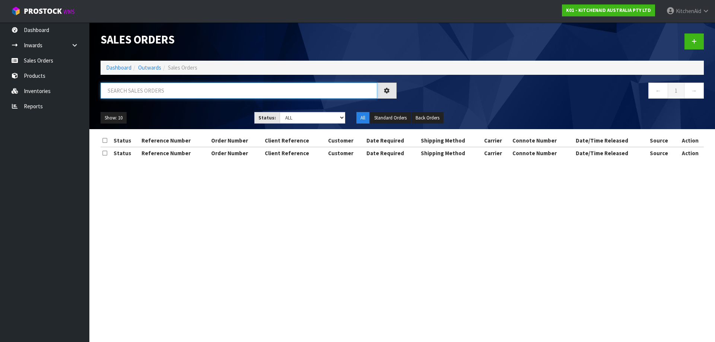
click at [251, 89] on input "text" at bounding box center [239, 91] width 277 height 16
paste input "82027151"
type input "82027151"
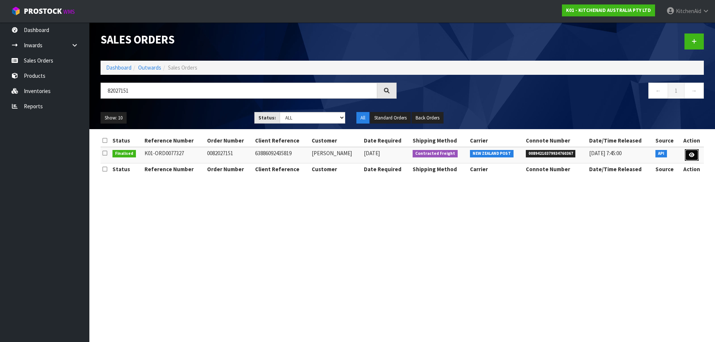
click at [696, 159] on link at bounding box center [692, 155] width 14 height 12
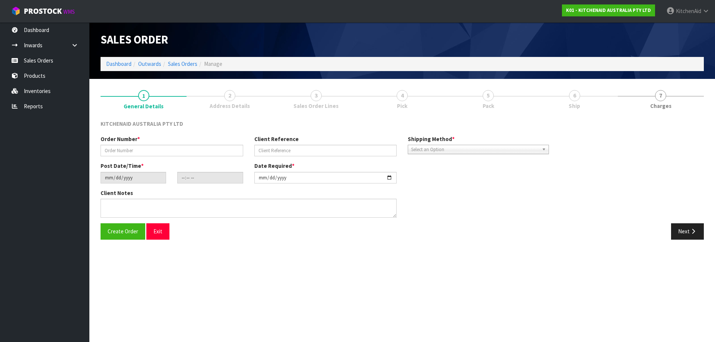
type input "0082027151"
type input "63886092435819"
type input "[DATE]"
type input "19:35:53.000"
type input "[DATE]"
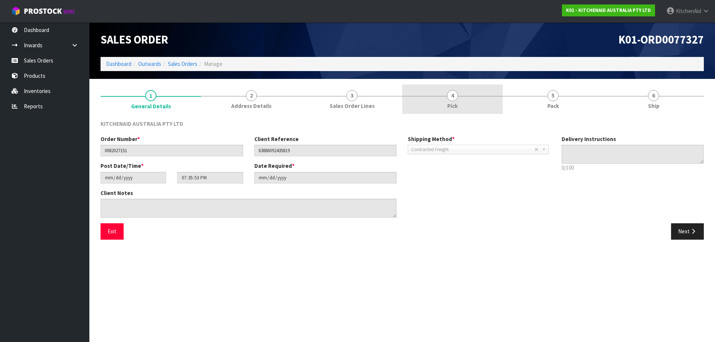
click at [470, 99] on link "4 Pick" at bounding box center [452, 99] width 101 height 29
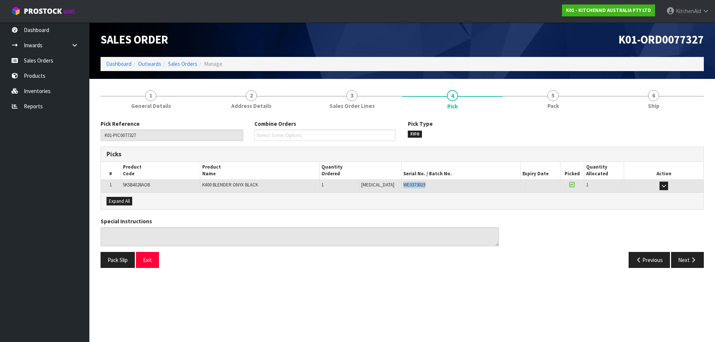
drag, startPoint x: 425, startPoint y: 188, endPoint x: 392, endPoint y: 184, distance: 33.4
click at [403, 184] on div "WE0373019" at bounding box center [460, 185] width 115 height 7
click at [181, 64] on link "Sales Orders" at bounding box center [182, 63] width 29 height 7
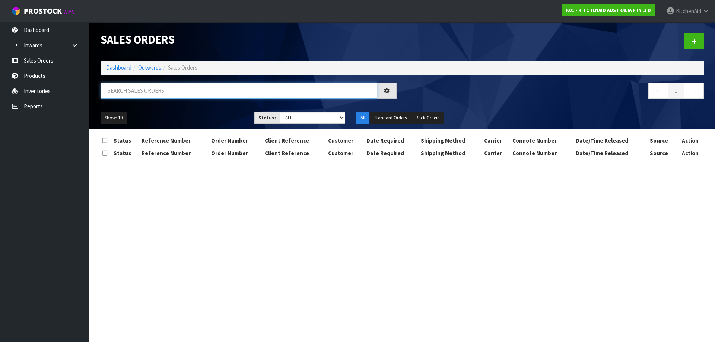
click at [201, 89] on input "text" at bounding box center [239, 91] width 277 height 16
paste input "82027164"
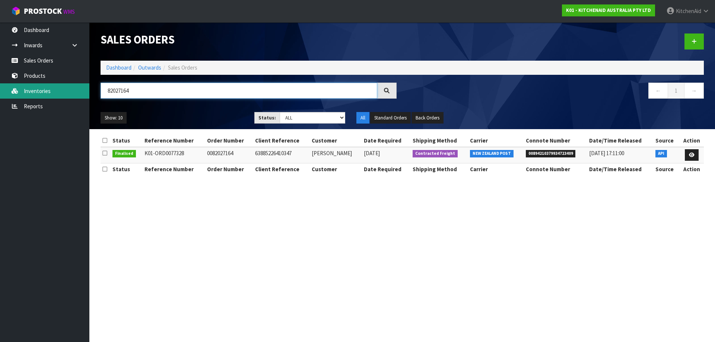
drag, startPoint x: 134, startPoint y: 86, endPoint x: 83, endPoint y: 93, distance: 51.6
click at [83, 93] on body "Toggle navigation ProStock WMS K01 - KITCHENAID AUSTRALIA PTY LTD [GEOGRAPHIC_D…" at bounding box center [357, 171] width 715 height 342
paste input "73"
type input "82027173"
click at [697, 155] on link at bounding box center [692, 155] width 14 height 12
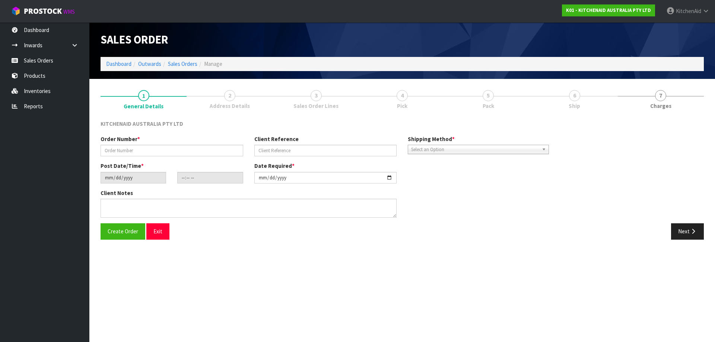
type input "0082027173"
type input "63886449508715"
type input "[DATE]"
type input "21:35:15.000"
type input "[DATE]"
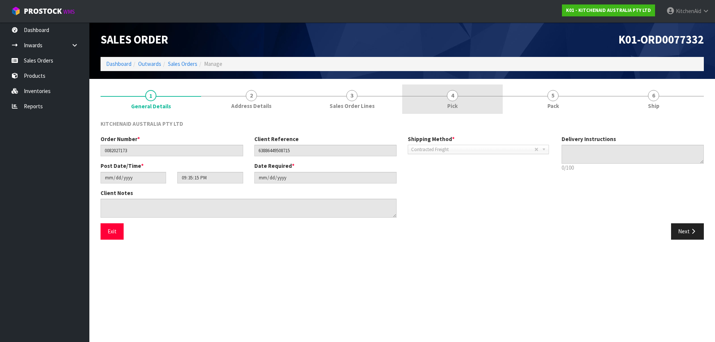
click at [461, 103] on link "4 Pick" at bounding box center [452, 99] width 101 height 29
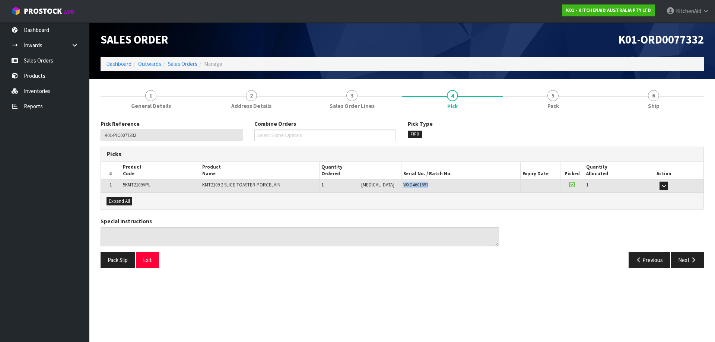
drag, startPoint x: 430, startPoint y: 184, endPoint x: 394, endPoint y: 185, distance: 36.1
click at [403, 185] on div "WXD4601697" at bounding box center [460, 185] width 115 height 7
click at [190, 64] on link "Sales Orders" at bounding box center [182, 63] width 29 height 7
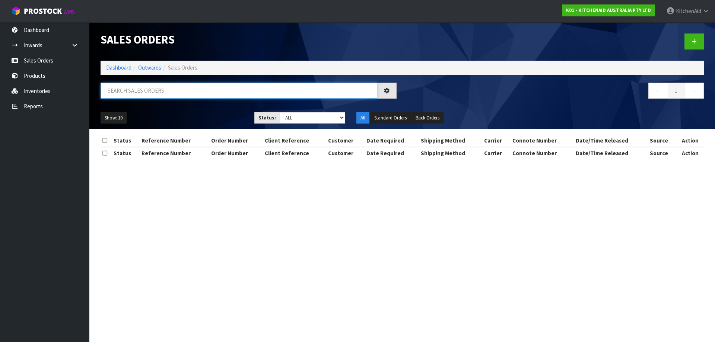
click at [191, 89] on input "text" at bounding box center [239, 91] width 277 height 16
paste input "82027181"
type input "82027181"
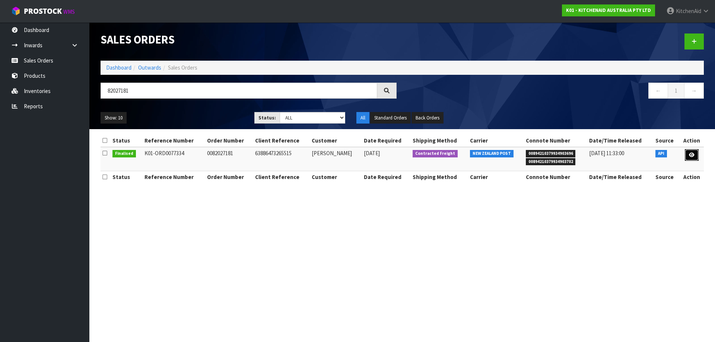
click at [691, 158] on link at bounding box center [692, 155] width 14 height 12
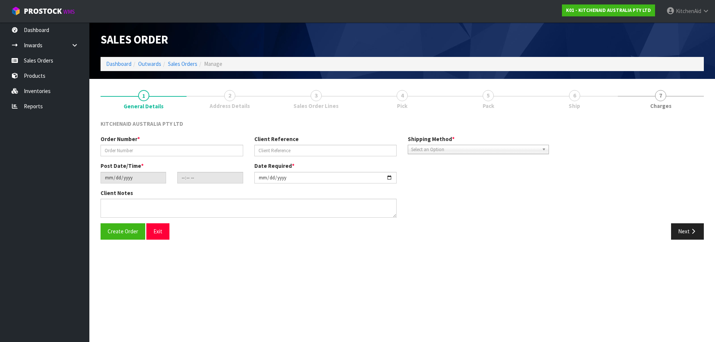
type input "0082027181"
type input "63886473265515"
type input "[DATE]"
type input "21:35:18.000"
type input "[DATE]"
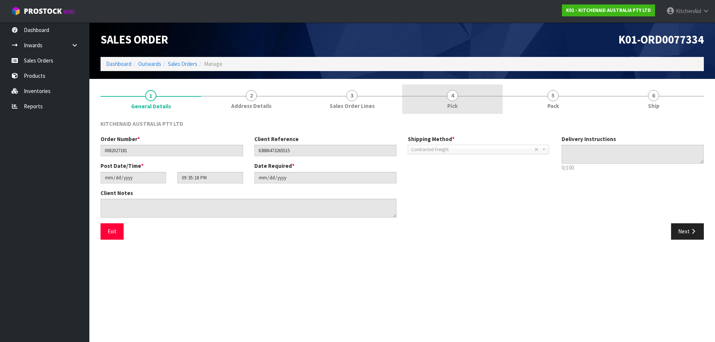
click at [456, 106] on span "Pick" at bounding box center [452, 106] width 10 height 8
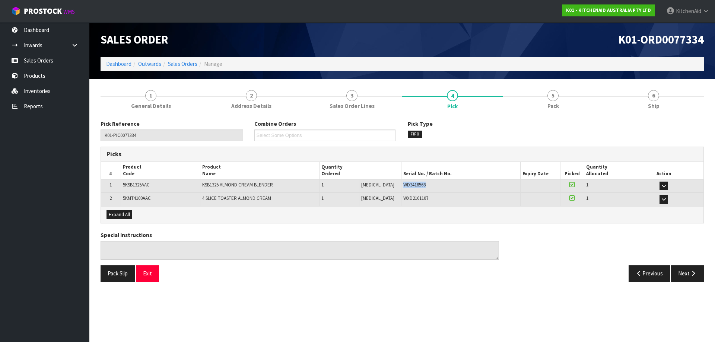
drag, startPoint x: 419, startPoint y: 185, endPoint x: 390, endPoint y: 187, distance: 28.7
click at [401, 187] on td "WD3418568" at bounding box center [460, 186] width 119 height 13
click at [187, 65] on link "Sales Orders" at bounding box center [182, 63] width 29 height 7
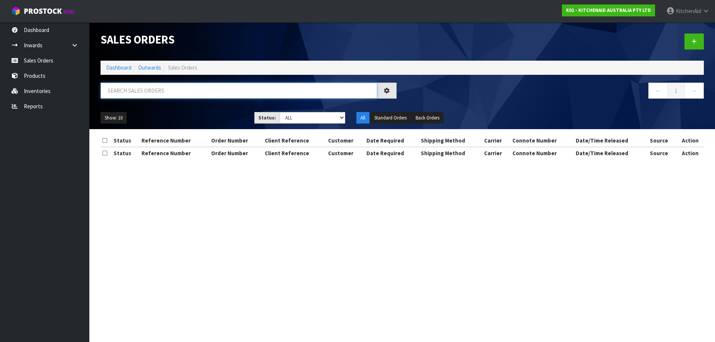
click at [243, 92] on input "text" at bounding box center [239, 91] width 277 height 16
paste input "82027195"
type input "82027195"
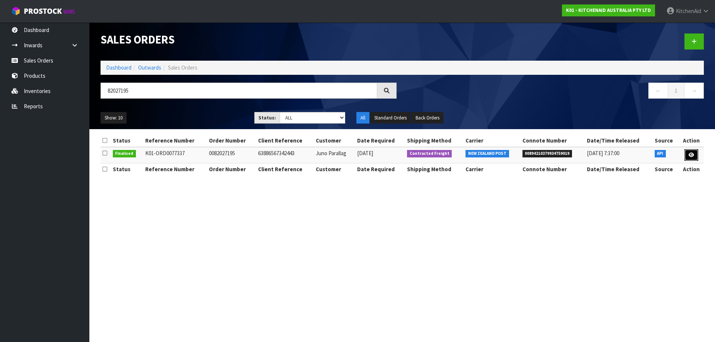
click at [692, 149] on link at bounding box center [692, 155] width 14 height 12
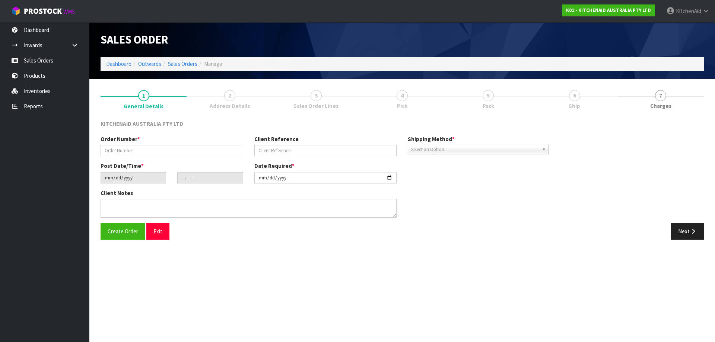
click at [410, 93] on link "4 Pick" at bounding box center [402, 99] width 86 height 29
type input "0082027195"
type input "63886567342443"
type input "[DATE]"
type input "23:36:07.000"
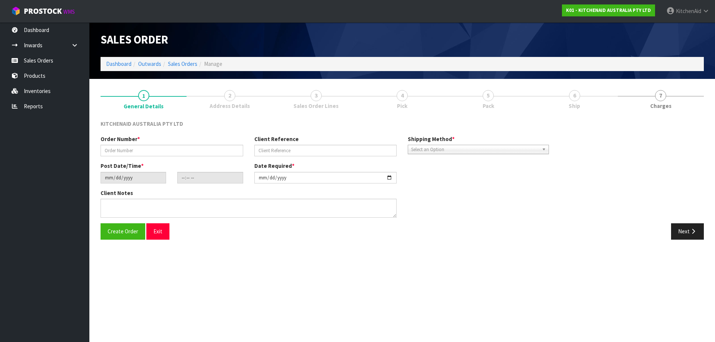
type input "[DATE]"
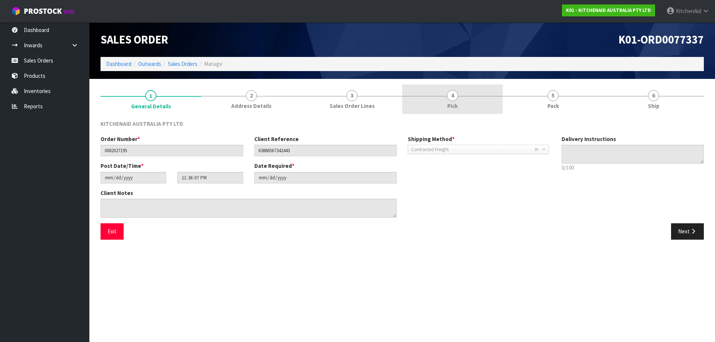
click at [446, 92] on link "4 Pick" at bounding box center [452, 99] width 101 height 29
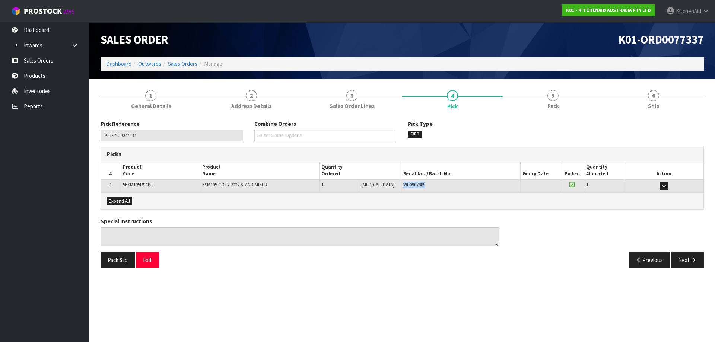
drag, startPoint x: 426, startPoint y: 187, endPoint x: 393, endPoint y: 186, distance: 32.8
click at [403, 186] on div "WE0907889" at bounding box center [460, 185] width 115 height 7
click at [181, 66] on link "Sales Orders" at bounding box center [182, 63] width 29 height 7
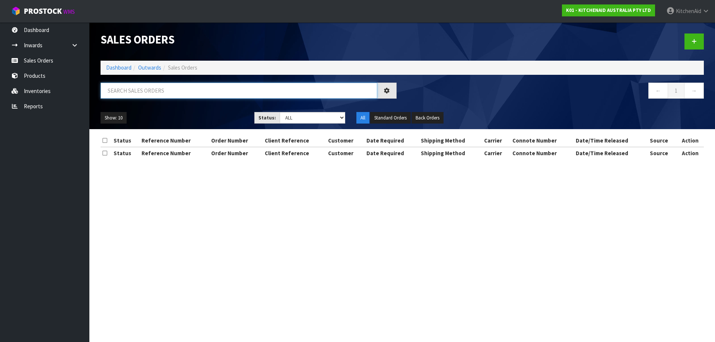
click at [264, 89] on input "text" at bounding box center [239, 91] width 277 height 16
paste input "4104957230"
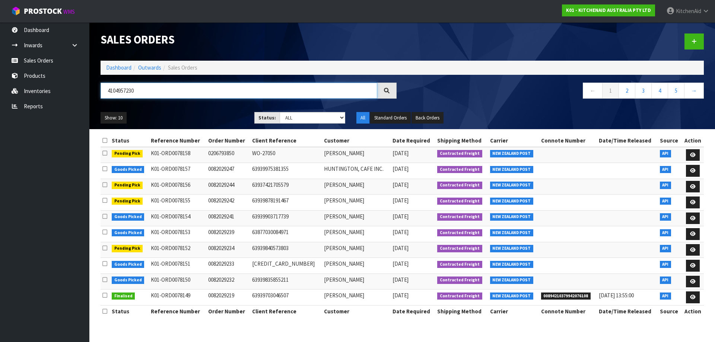
type input "4104957230"
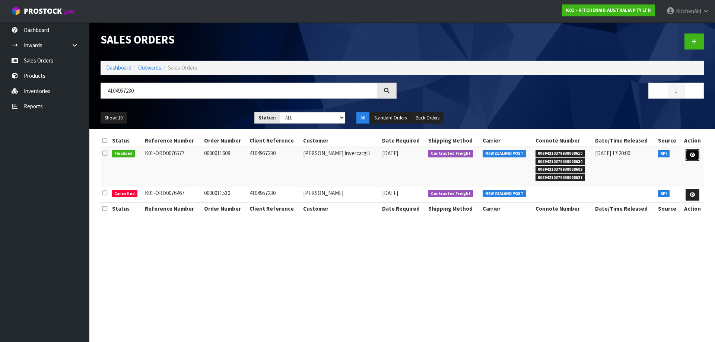
click at [693, 160] on link at bounding box center [693, 155] width 14 height 12
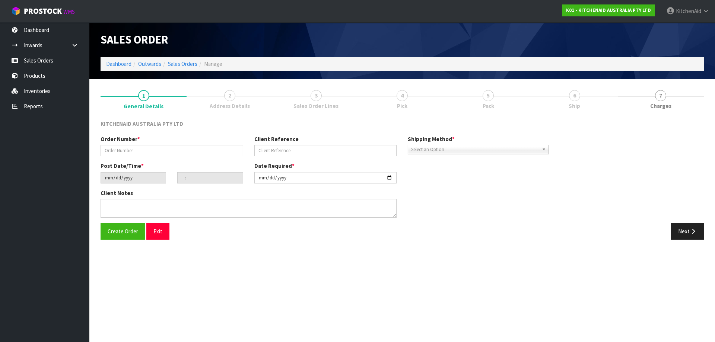
type input "0000011608"
type input "4104957230"
type input "[DATE]"
type input "17:33:10.000"
type input "[DATE]"
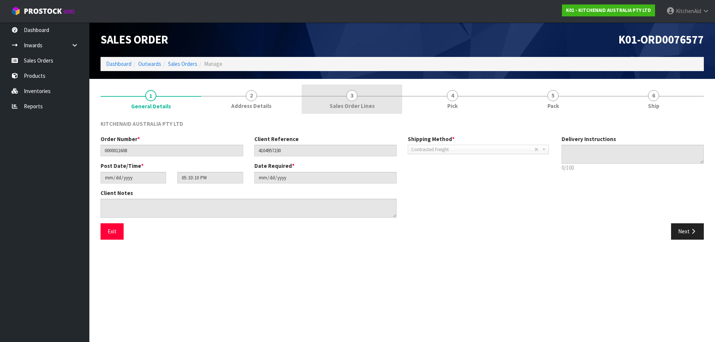
click at [375, 102] on link "3 Sales Order Lines" at bounding box center [352, 99] width 101 height 29
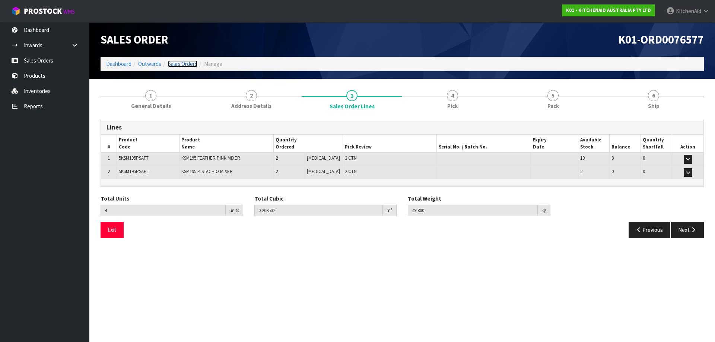
click at [183, 65] on link "Sales Orders" at bounding box center [182, 63] width 29 height 7
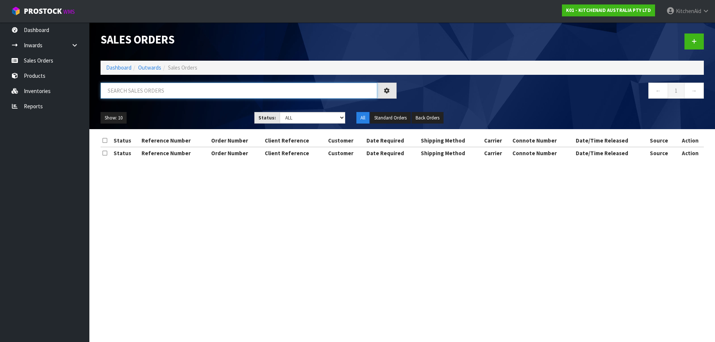
click at [203, 89] on input "text" at bounding box center [239, 91] width 277 height 16
paste input "149616"
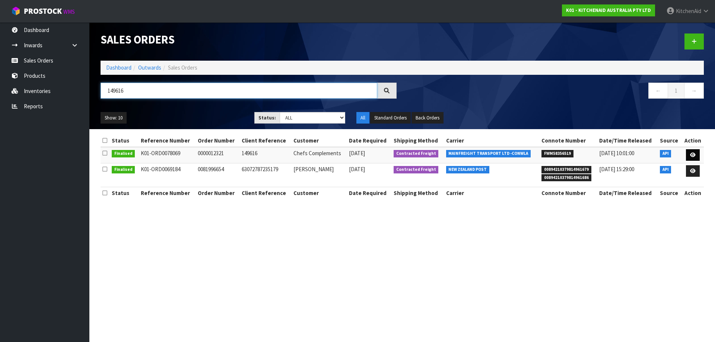
type input "149616"
click at [696, 155] on link at bounding box center [693, 155] width 14 height 12
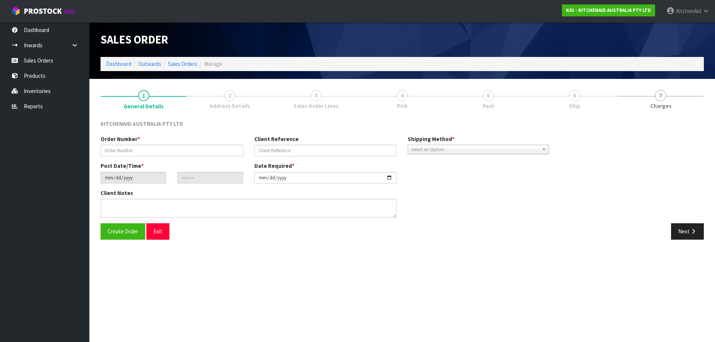
type input "0000012321"
type input "149616"
type input "[DATE]"
type input "17:31:27.000"
type input "[DATE]"
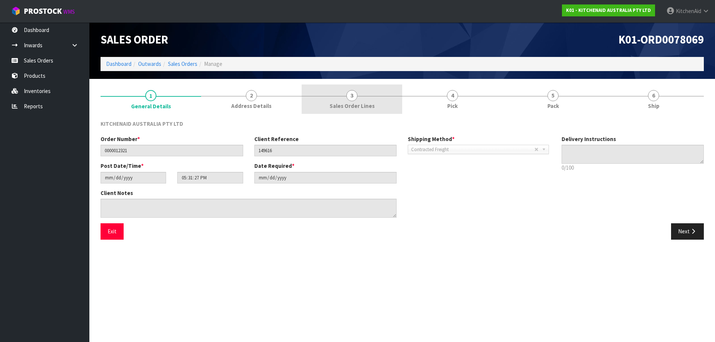
click at [360, 108] on span "Sales Order Lines" at bounding box center [352, 106] width 45 height 8
